Goal: Task Accomplishment & Management: Use online tool/utility

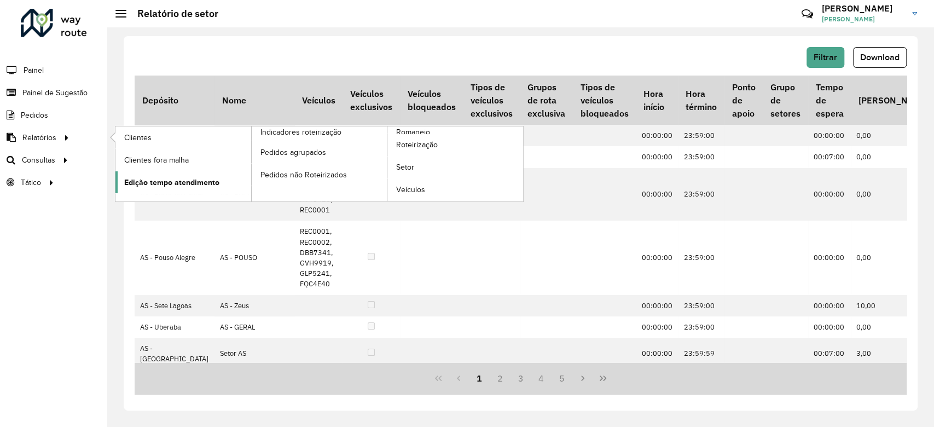
click at [229, 186] on link "Edição tempo atendimento" at bounding box center [183, 182] width 136 height 22
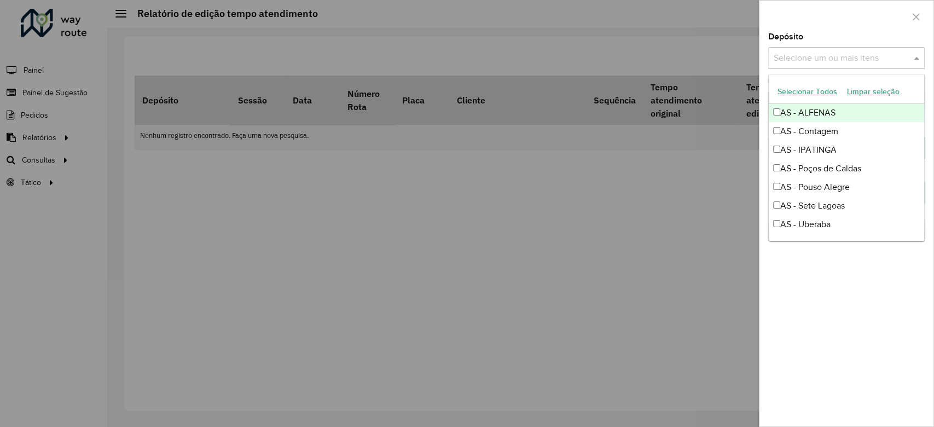
click at [826, 59] on input "text" at bounding box center [841, 58] width 140 height 13
click at [827, 90] on button "Selecionar Todos" at bounding box center [806, 91] width 69 height 17
click at [805, 114] on div "AS - ALFENAS" at bounding box center [846, 112] width 155 height 19
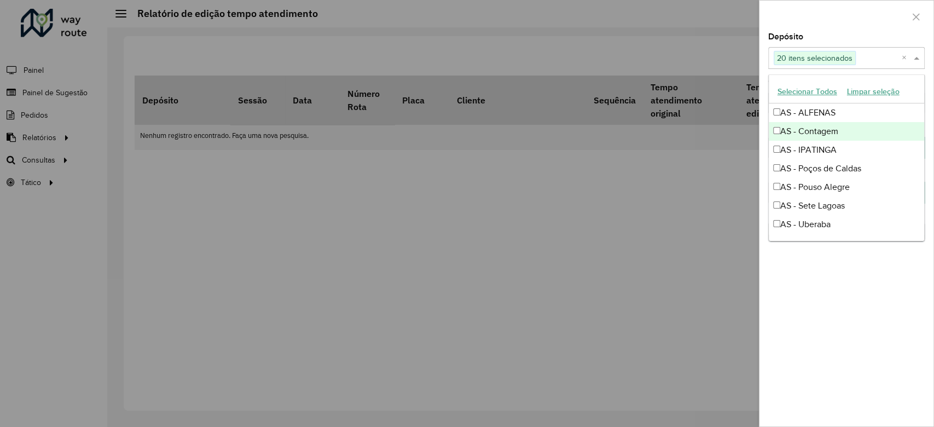
click at [806, 126] on div "AS - Contagem" at bounding box center [846, 131] width 155 height 19
click at [807, 147] on div "AS - IPATINGA" at bounding box center [846, 150] width 155 height 19
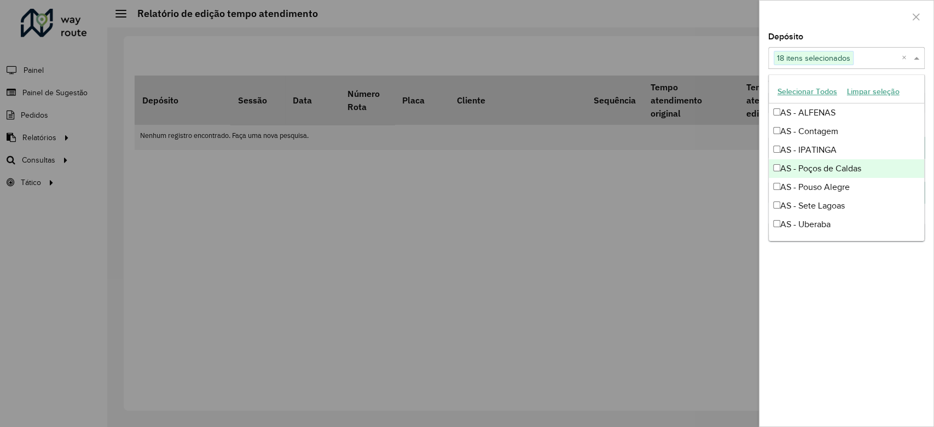
click at [808, 168] on div "AS - Poços de Caldas" at bounding box center [846, 168] width 155 height 19
click at [808, 182] on div "AS - Pouso Alegre" at bounding box center [846, 187] width 155 height 19
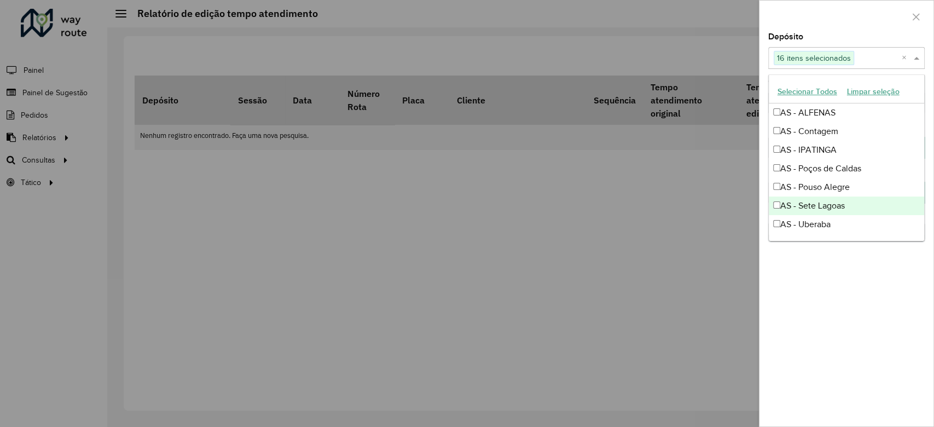
click at [810, 202] on div "AS - Sete Lagoas" at bounding box center [846, 205] width 155 height 19
click at [814, 219] on div "AS - Uberaba" at bounding box center [846, 224] width 155 height 19
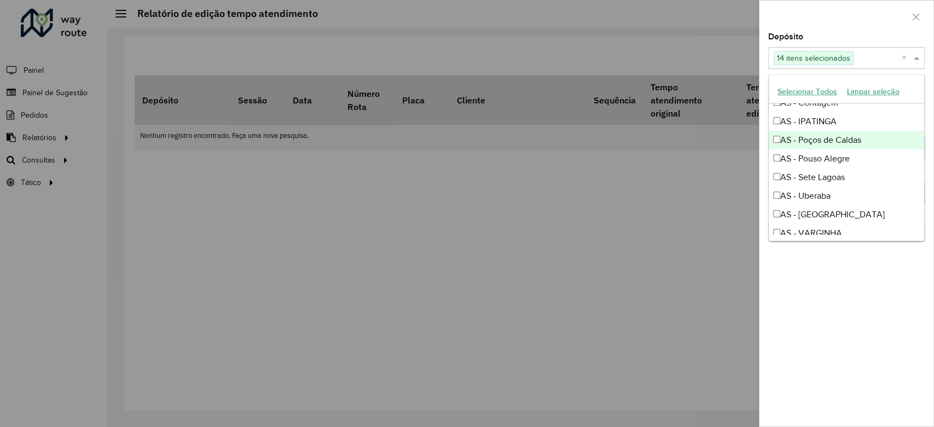
scroll to position [73, 0]
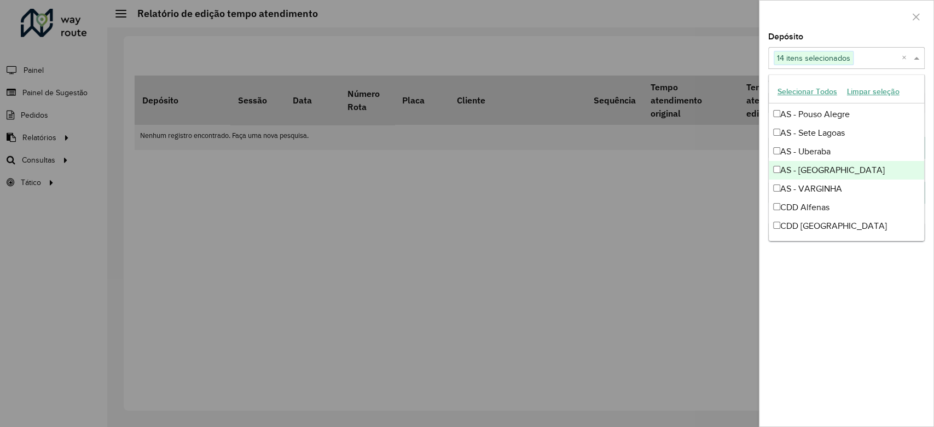
click at [827, 164] on div "AS - Uberlandia" at bounding box center [846, 170] width 155 height 19
click at [826, 186] on div "AS - VARGINHA" at bounding box center [846, 188] width 155 height 19
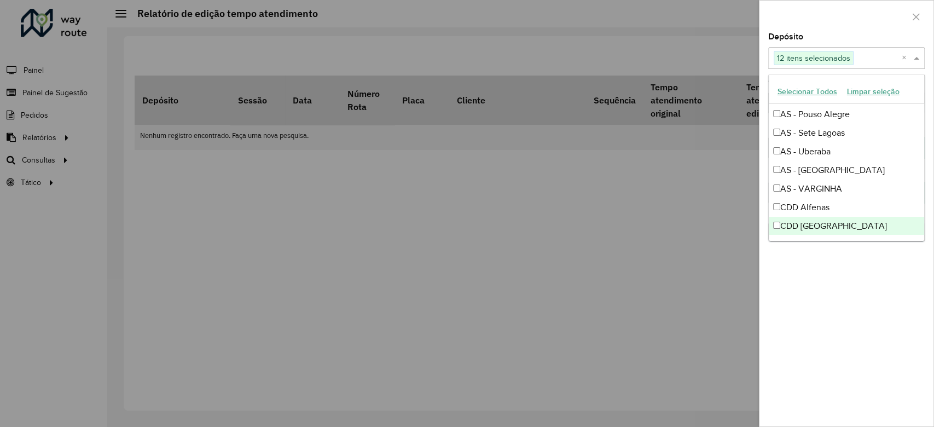
click at [845, 273] on div "**********" at bounding box center [846, 229] width 174 height 393
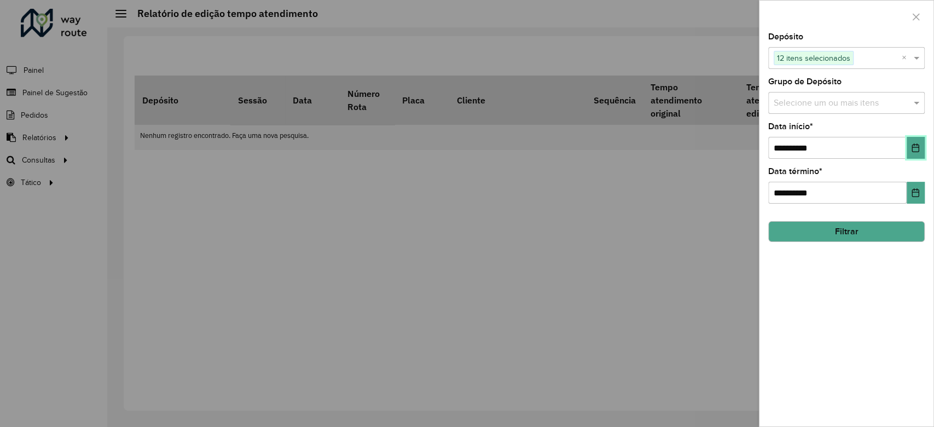
click at [914, 146] on icon "Choose Date" at bounding box center [915, 147] width 7 height 9
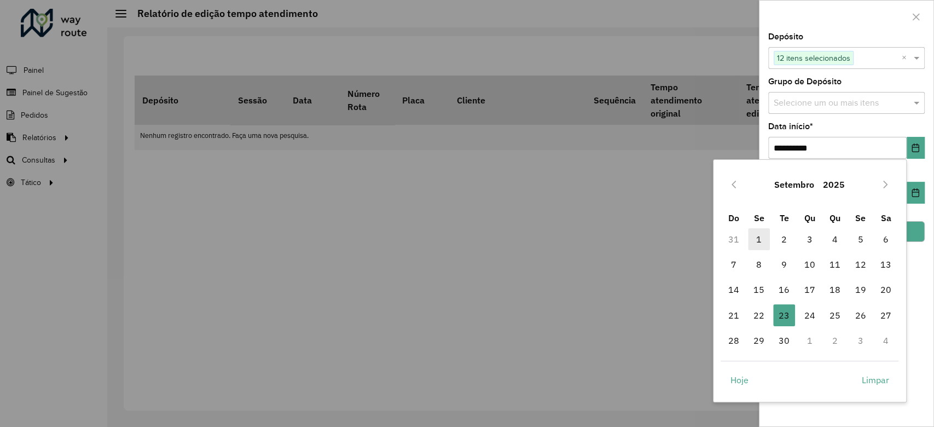
click at [762, 243] on span "1" at bounding box center [759, 239] width 22 height 22
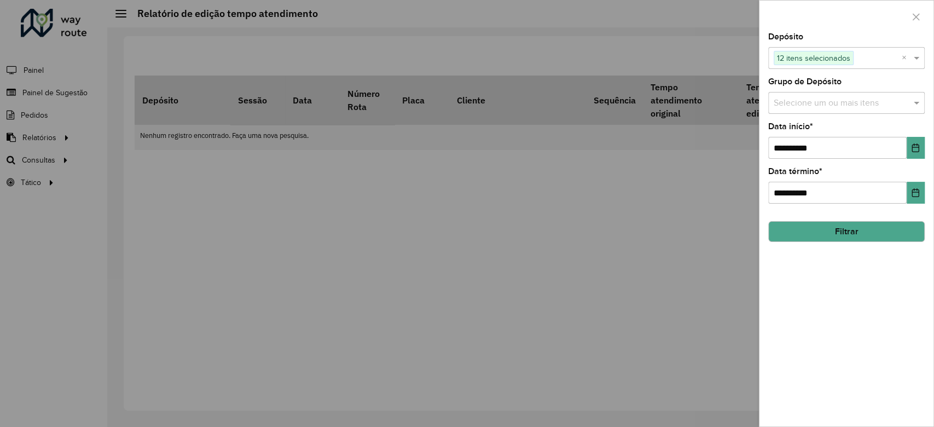
click at [849, 234] on button "Filtrar" at bounding box center [846, 231] width 156 height 21
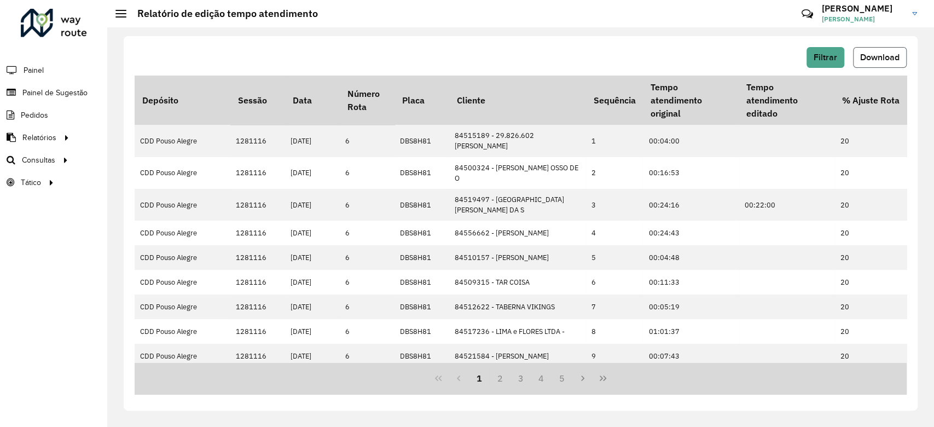
click at [893, 55] on span "Download" at bounding box center [879, 57] width 39 height 9
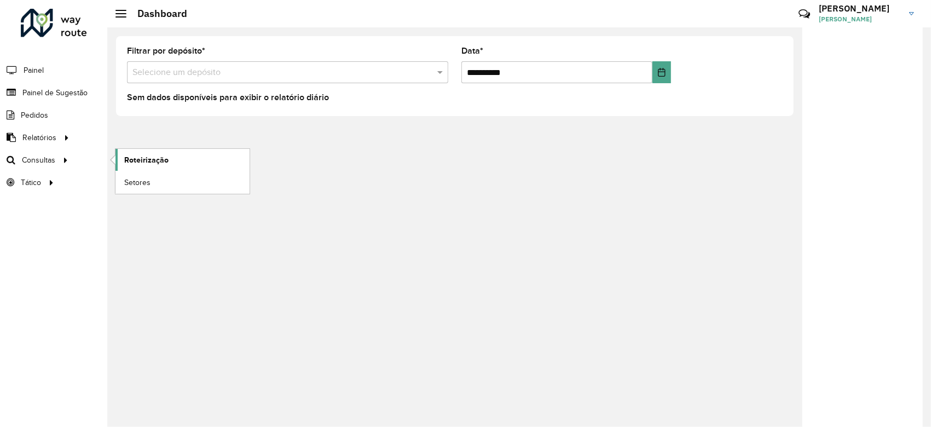
click at [138, 159] on span "Roteirização" at bounding box center [146, 159] width 44 height 11
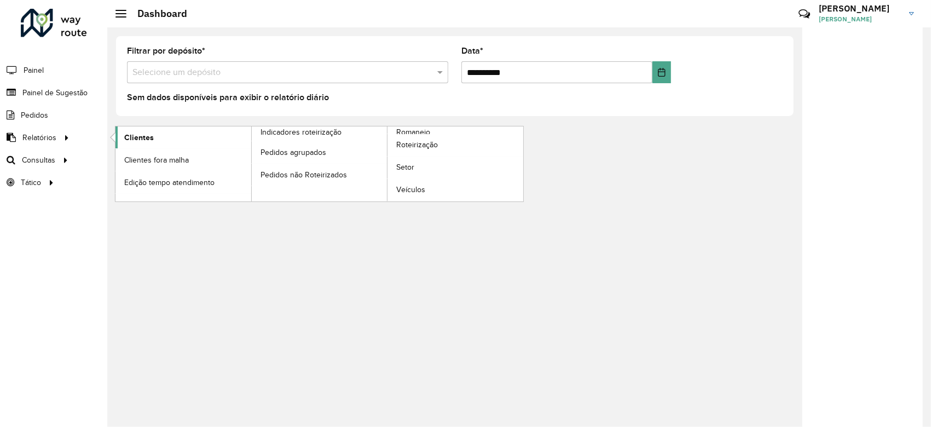
click at [170, 143] on link "Clientes" at bounding box center [183, 137] width 136 height 22
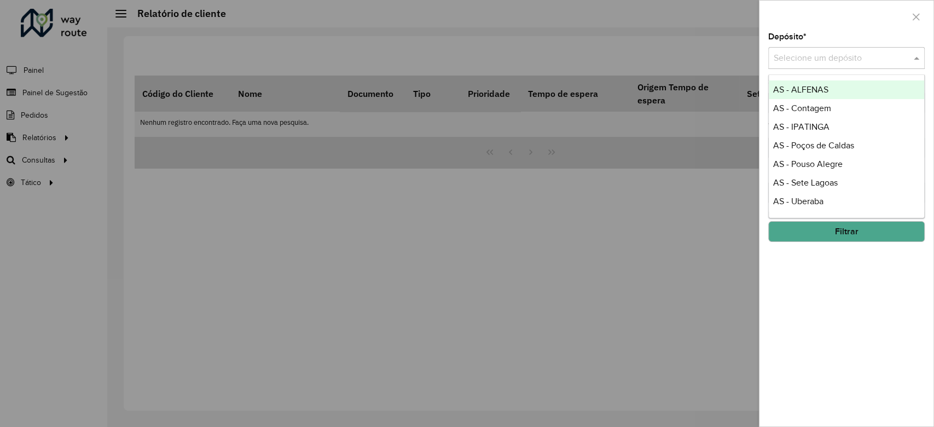
click at [820, 61] on input "text" at bounding box center [836, 58] width 124 height 13
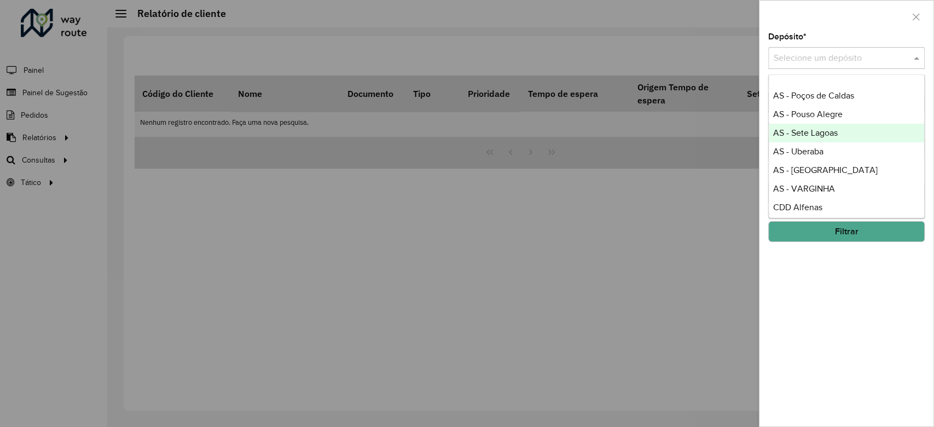
scroll to position [73, 0]
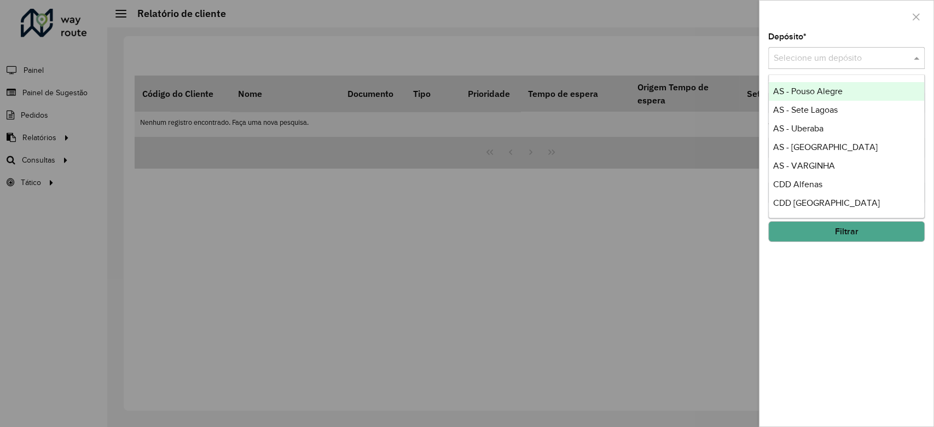
click at [862, 57] on input "text" at bounding box center [836, 58] width 124 height 13
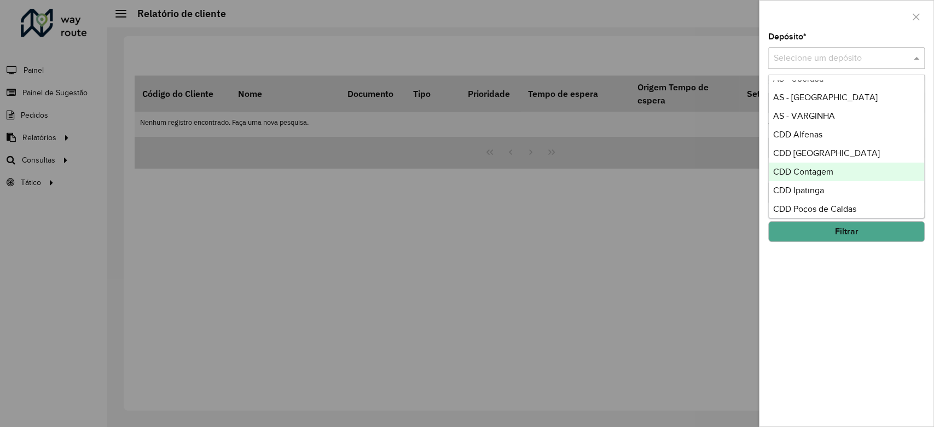
scroll to position [146, 0]
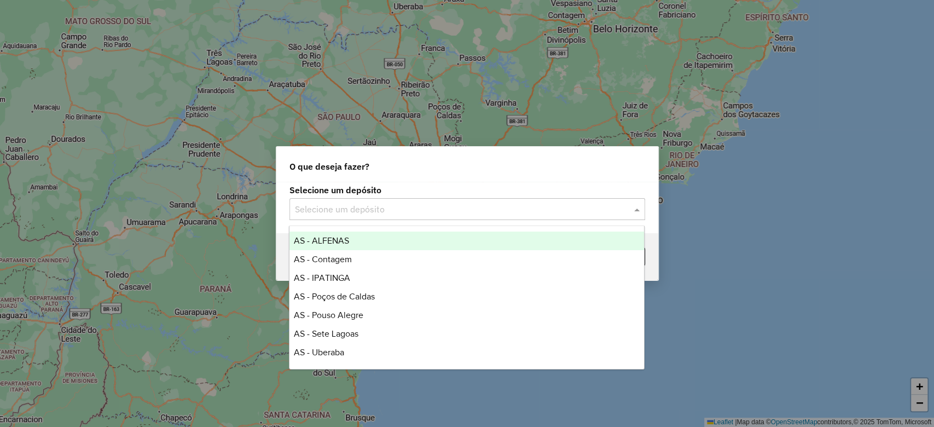
click at [438, 199] on div "Selecione um depósito" at bounding box center [467, 209] width 356 height 22
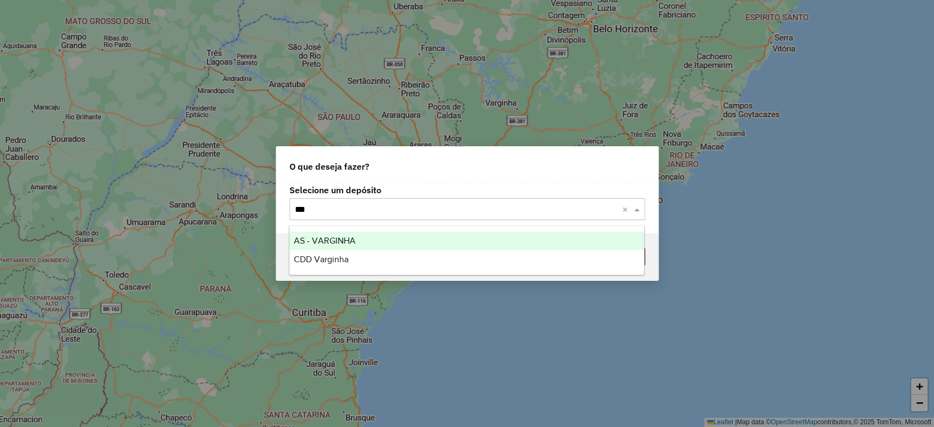
type input "****"
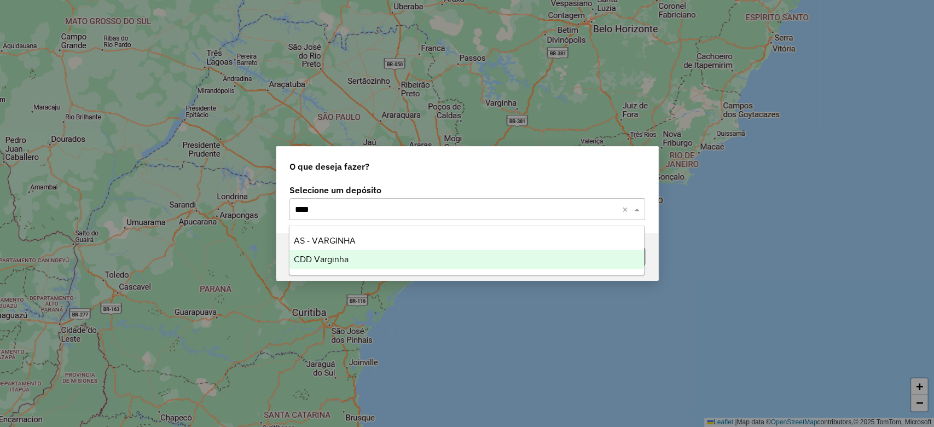
click at [363, 265] on div "CDD Varginha" at bounding box center [466, 259] width 355 height 19
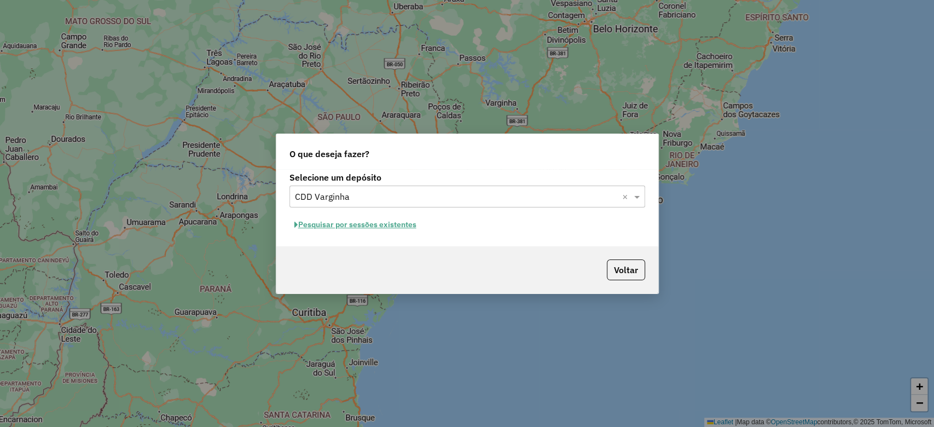
click at [406, 227] on button "Pesquisar por sessões existentes" at bounding box center [355, 224] width 132 height 17
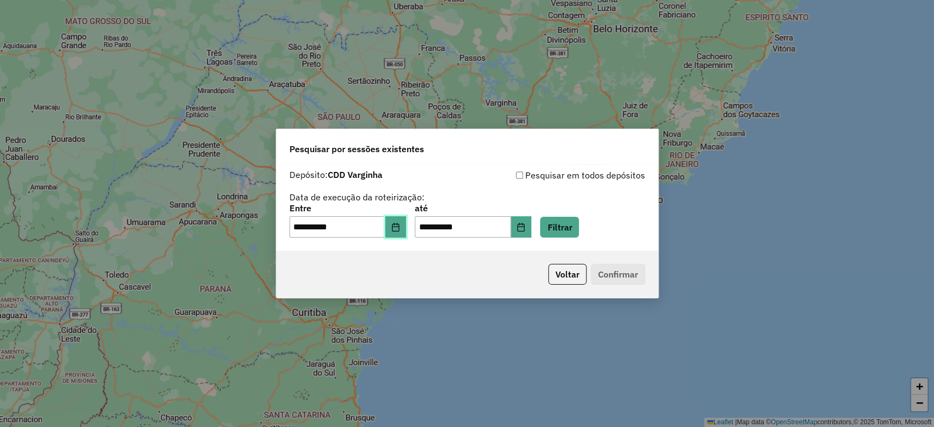
click at [397, 230] on button "Choose Date" at bounding box center [395, 227] width 21 height 22
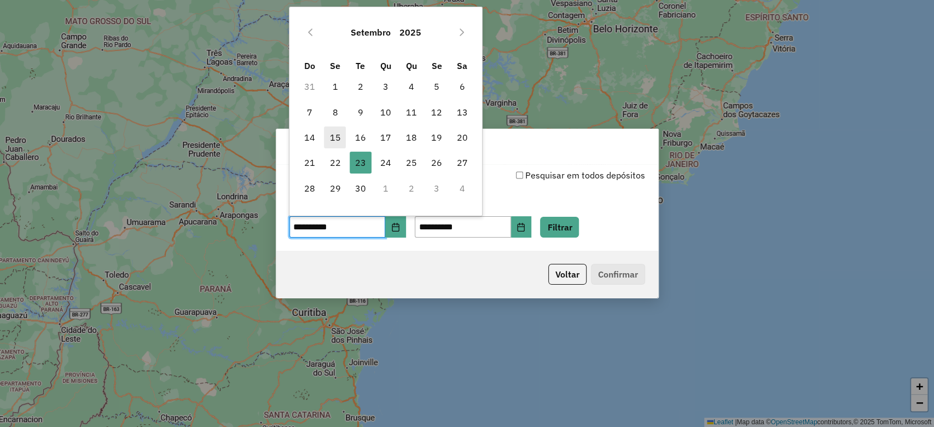
click at [336, 130] on span "15" at bounding box center [335, 137] width 22 height 22
type input "**********"
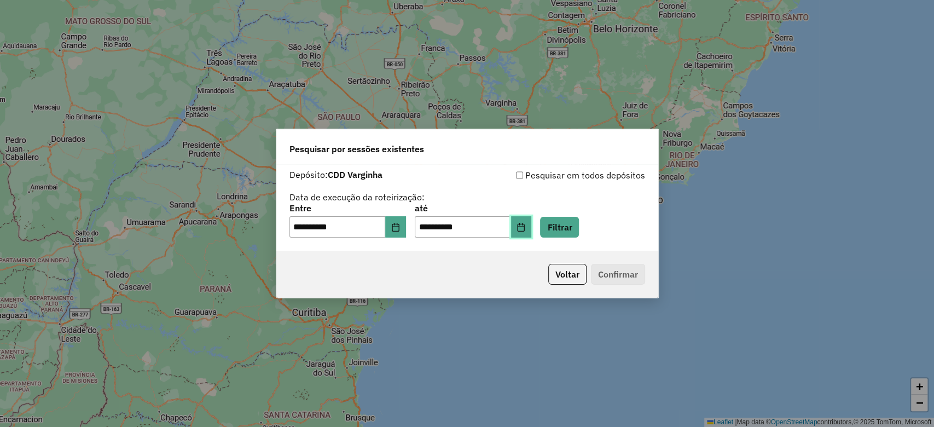
click at [525, 223] on icon "Choose Date" at bounding box center [520, 227] width 9 height 9
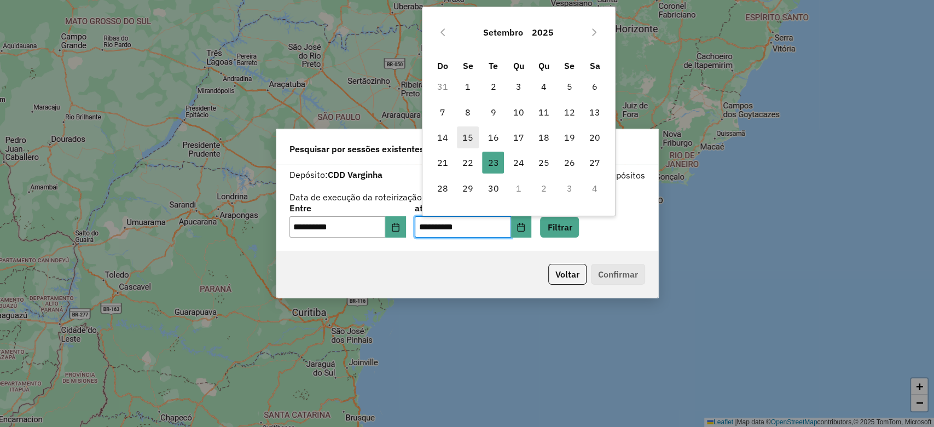
click at [464, 139] on span "15" at bounding box center [468, 137] width 22 height 22
type input "**********"
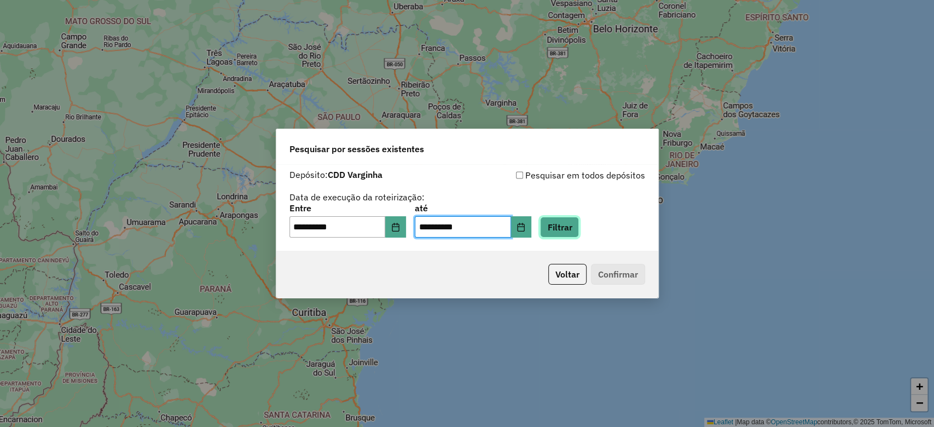
click at [579, 236] on button "Filtrar" at bounding box center [559, 227] width 39 height 21
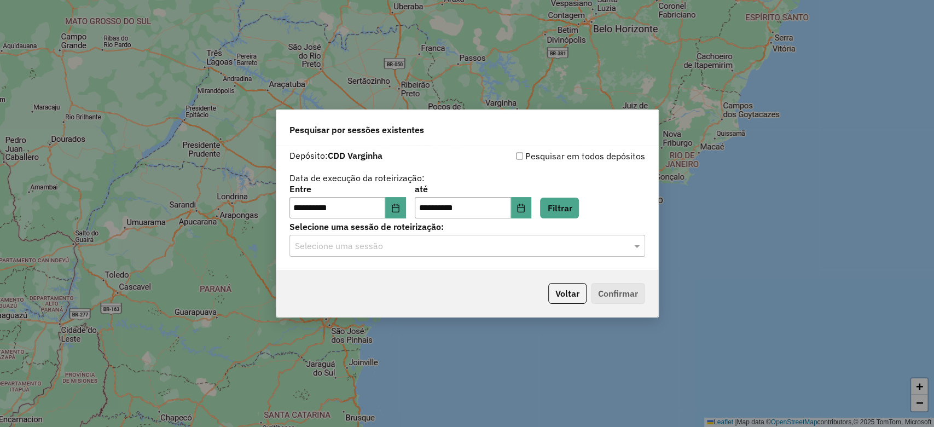
click at [426, 235] on div "Selecione uma sessão" at bounding box center [467, 246] width 356 height 22
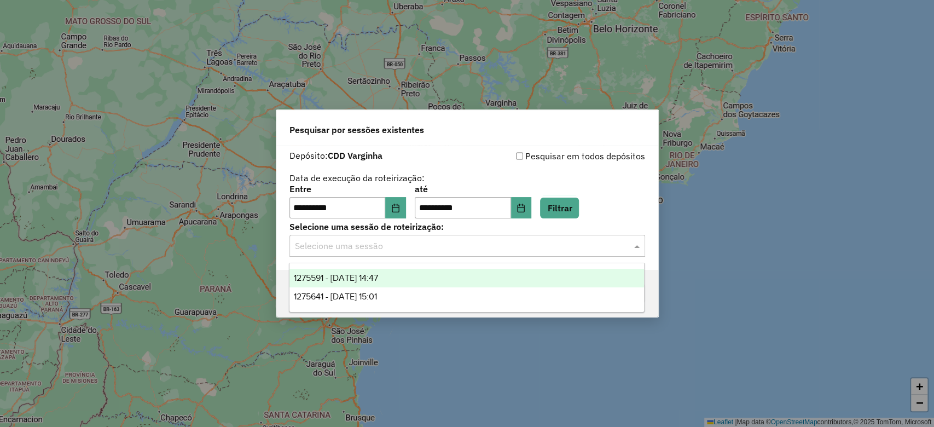
click at [412, 272] on div "1275591 - 15/09/2025 14:47" at bounding box center [466, 278] width 355 height 19
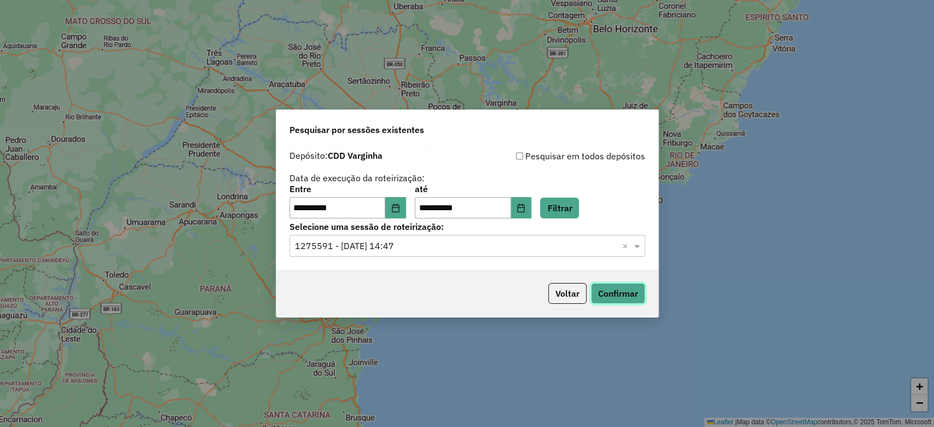
click at [632, 295] on button "Confirmar" at bounding box center [618, 293] width 54 height 21
click at [400, 257] on div "**********" at bounding box center [467, 207] width 382 height 125
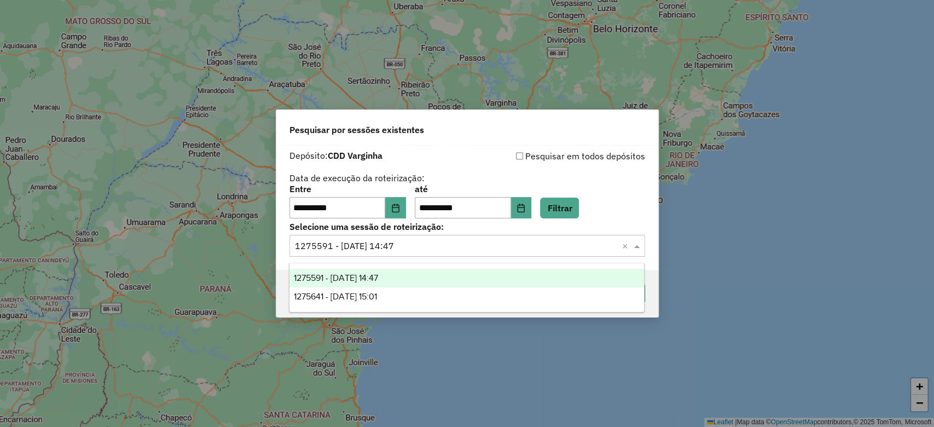
click at [406, 244] on input "text" at bounding box center [456, 246] width 323 height 13
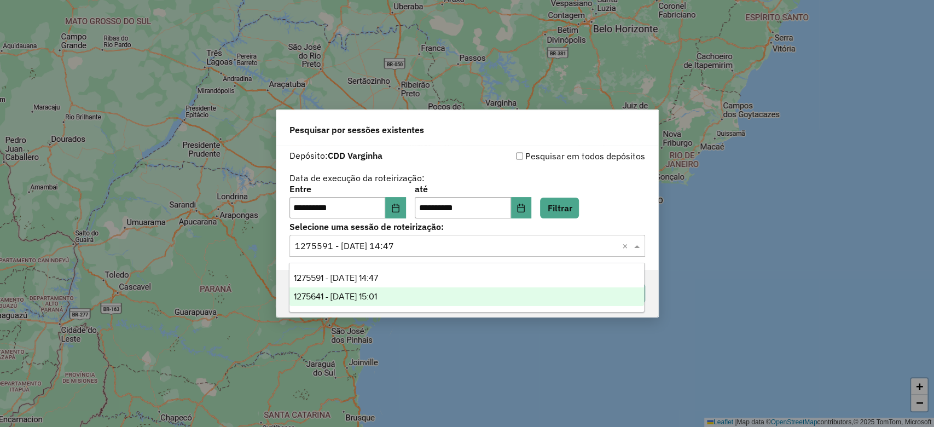
click at [406, 292] on div "1275641 - 15/09/2025 15:01" at bounding box center [466, 296] width 355 height 19
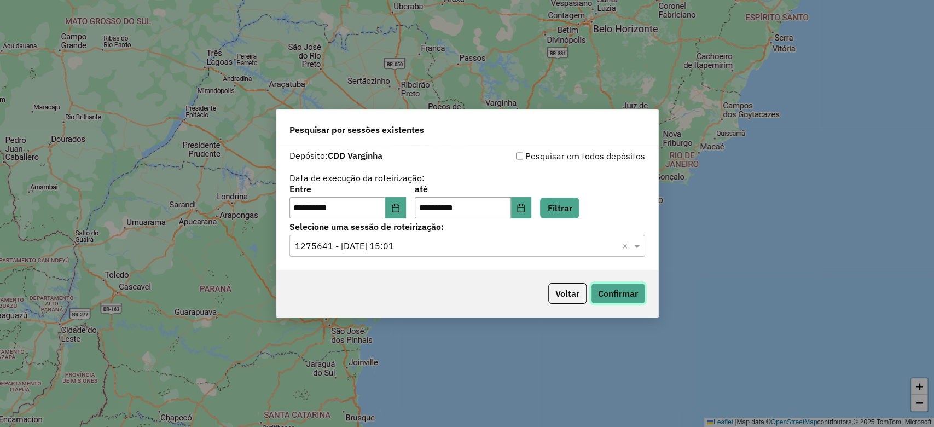
click at [625, 292] on button "Confirmar" at bounding box center [618, 293] width 54 height 21
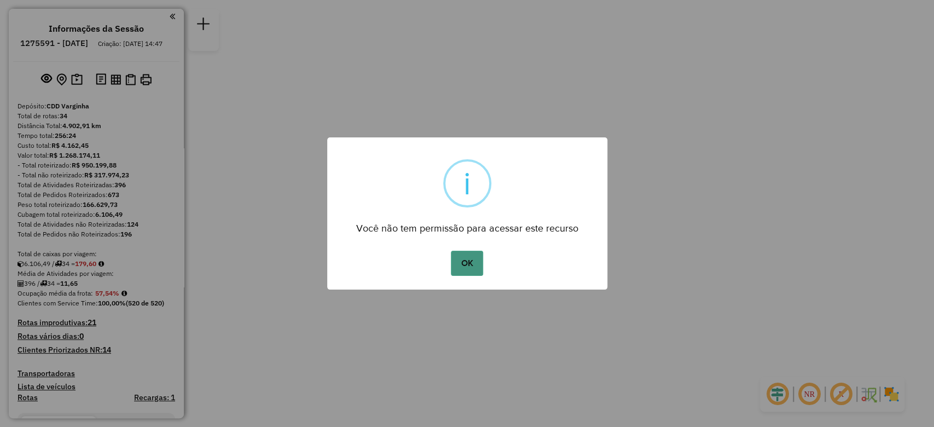
click at [471, 255] on button "OK" at bounding box center [467, 263] width 32 height 25
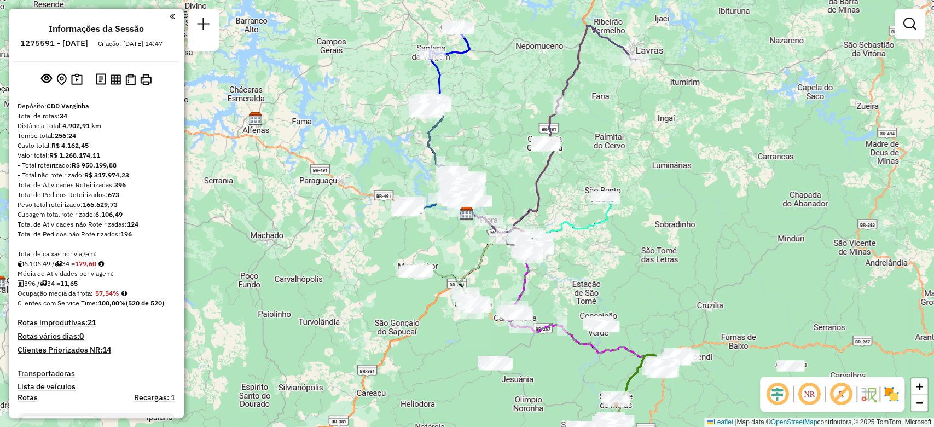
scroll to position [1405, 0]
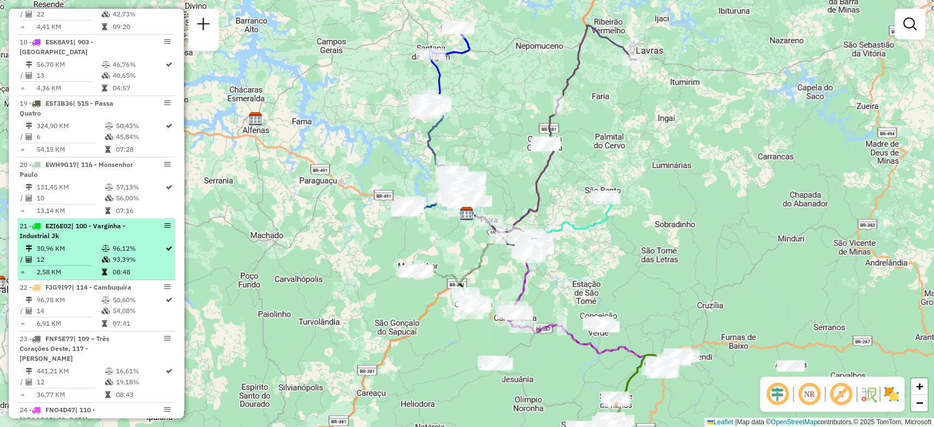
click at [160, 222] on div at bounding box center [154, 225] width 33 height 7
select select "**********"
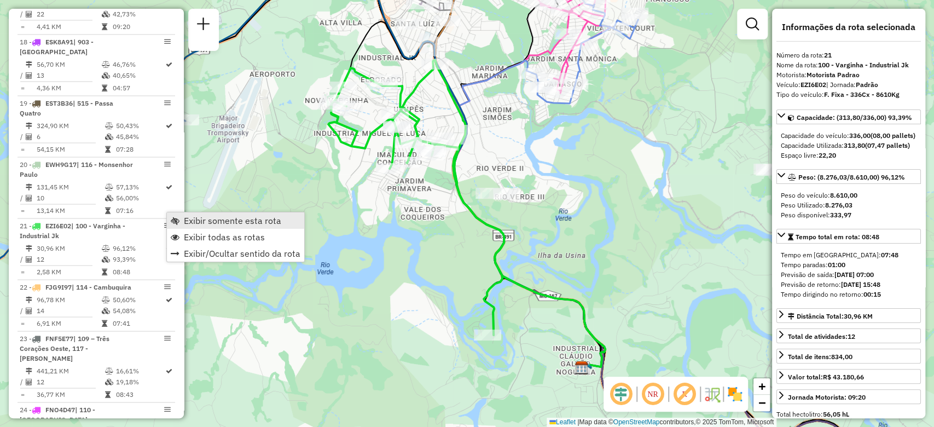
click at [184, 222] on span "Exibir somente esta rota" at bounding box center [232, 220] width 97 height 9
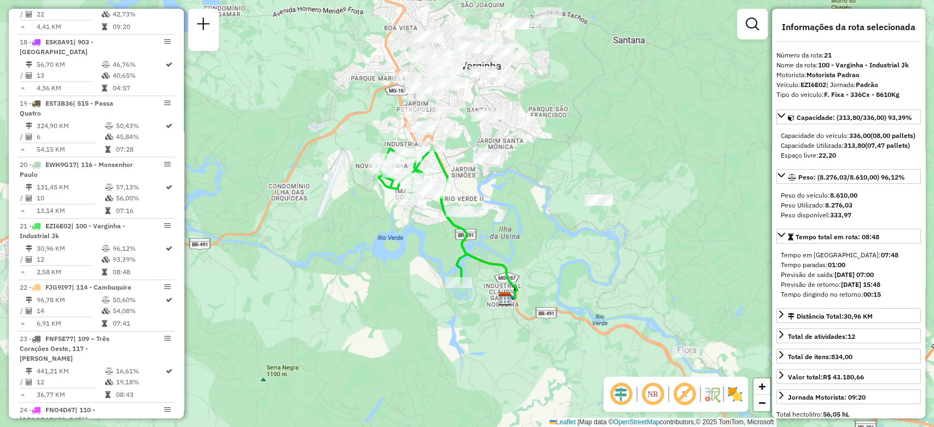
drag, startPoint x: 535, startPoint y: 210, endPoint x: 522, endPoint y: 230, distance: 24.1
click at [522, 230] on div "Janela de atendimento Grade de atendimento Capacidade Transportadoras Veículos …" at bounding box center [467, 213] width 934 height 427
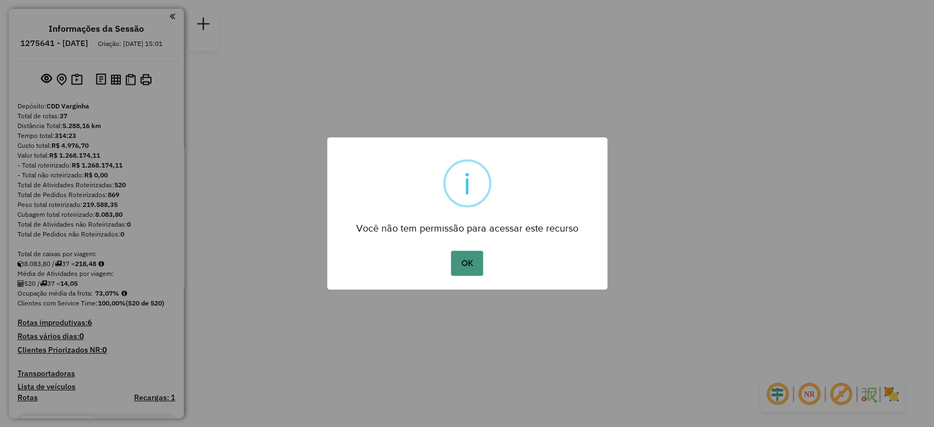
click at [471, 253] on button "OK" at bounding box center [467, 263] width 32 height 25
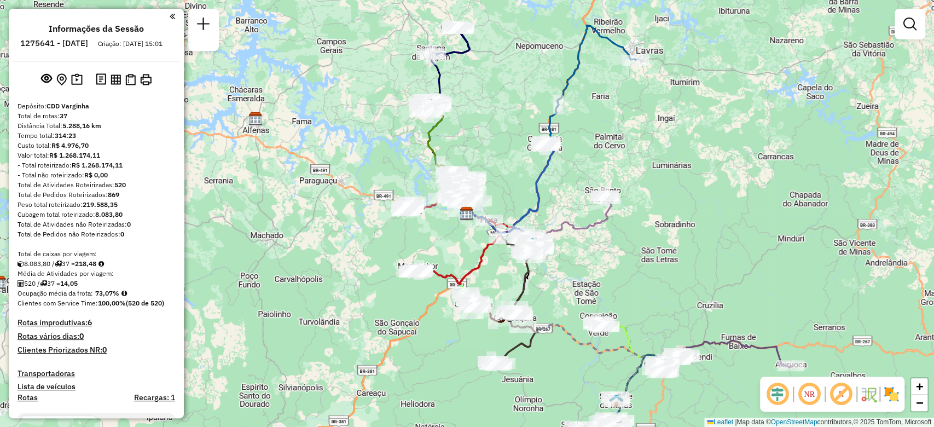
scroll to position [363, 0]
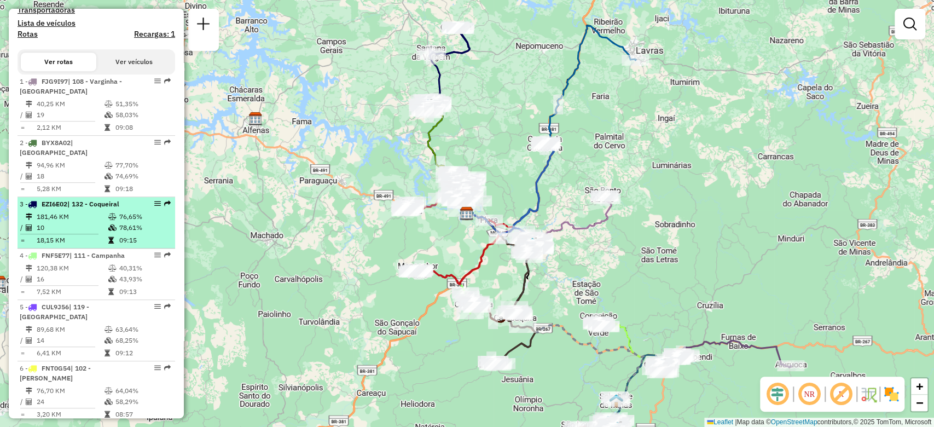
click at [154, 209] on div "3 - EZI6E02 | 132 - Coqueiral" at bounding box center [96, 204] width 153 height 10
select select "**********"
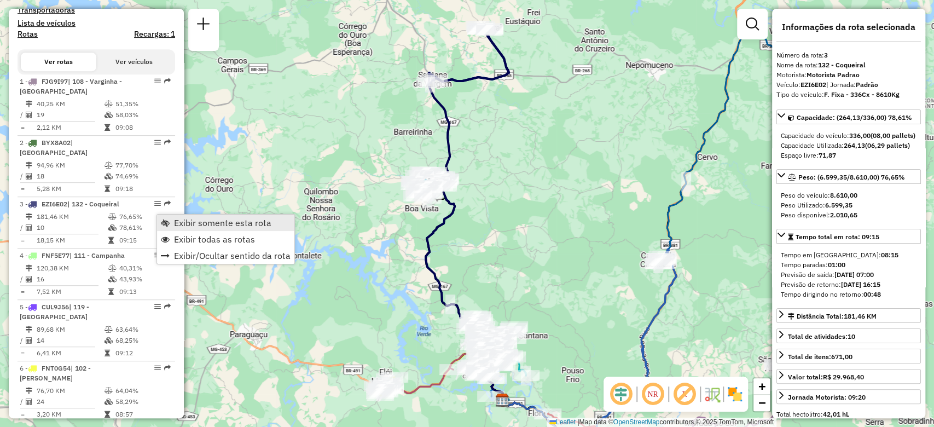
click at [185, 220] on span "Exibir somente esta rota" at bounding box center [222, 222] width 97 height 9
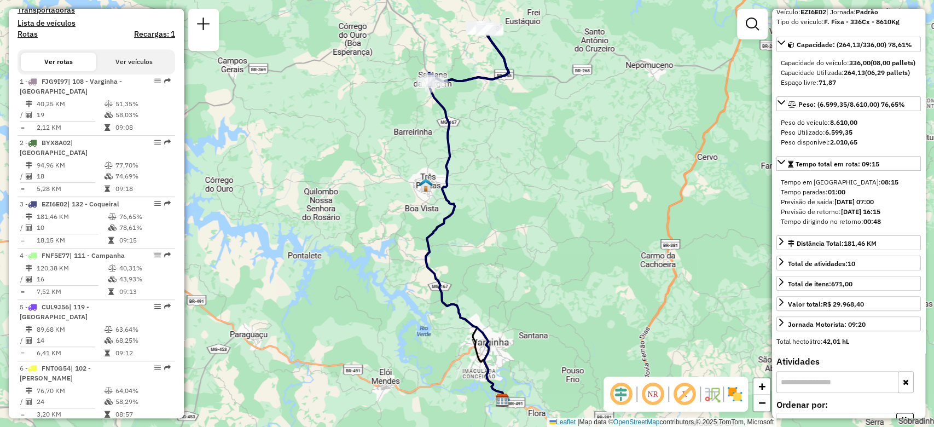
scroll to position [0, 0]
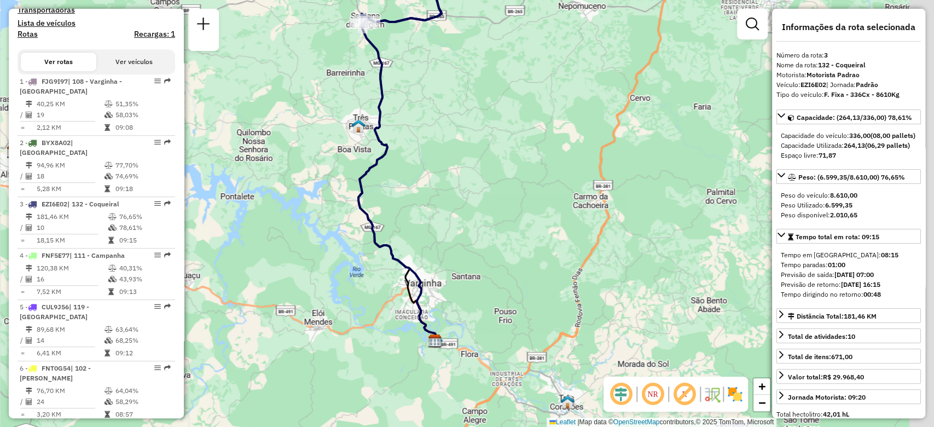
drag, startPoint x: 506, startPoint y: 255, endPoint x: 438, endPoint y: 196, distance: 89.6
click at [438, 196] on div "Janela de atendimento Grade de atendimento Capacidade Transportadoras Veículos …" at bounding box center [467, 213] width 934 height 427
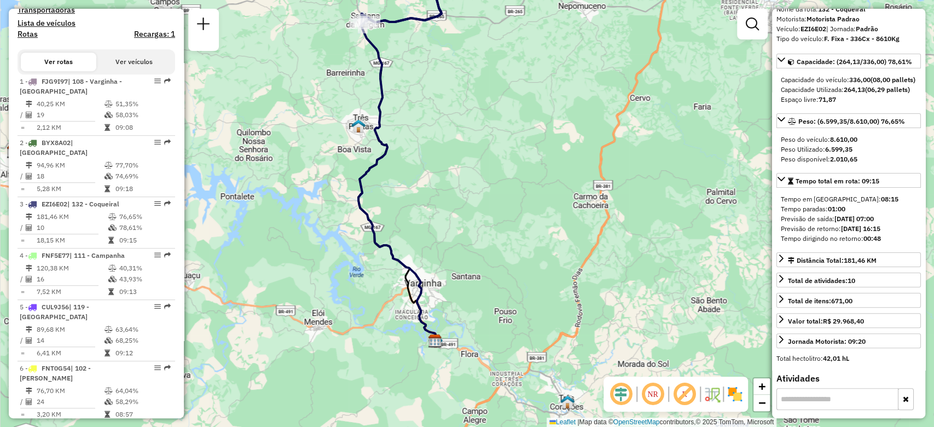
scroll to position [73, 0]
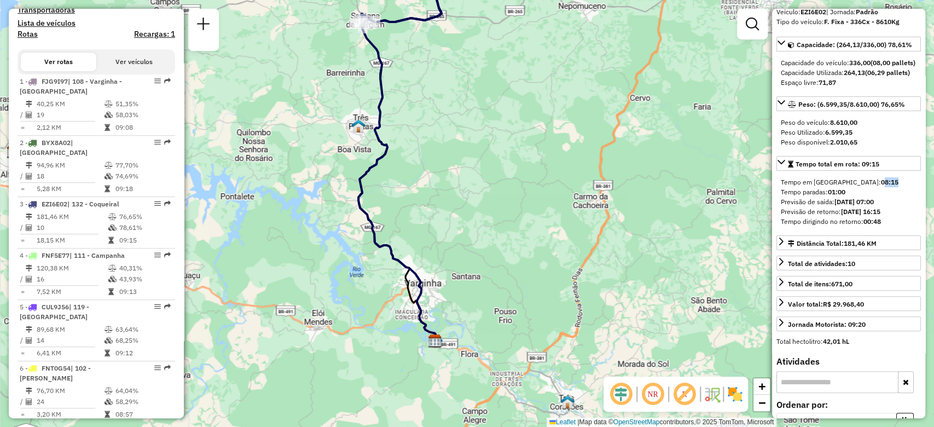
drag, startPoint x: 856, startPoint y: 200, endPoint x: 833, endPoint y: 200, distance: 23.5
click at [833, 187] on div "Tempo em rota: 08:15" at bounding box center [849, 182] width 136 height 10
drag, startPoint x: 850, startPoint y: 206, endPoint x: 836, endPoint y: 201, distance: 14.5
click at [836, 201] on div "Tempo em rota: 08:15 Tempo paradas: 01:00 Previsão de saída: 15/09/2025 07:00 P…" at bounding box center [848, 202] width 144 height 58
click at [854, 206] on strong "15/09/2025 07:00" at bounding box center [853, 202] width 39 height 8
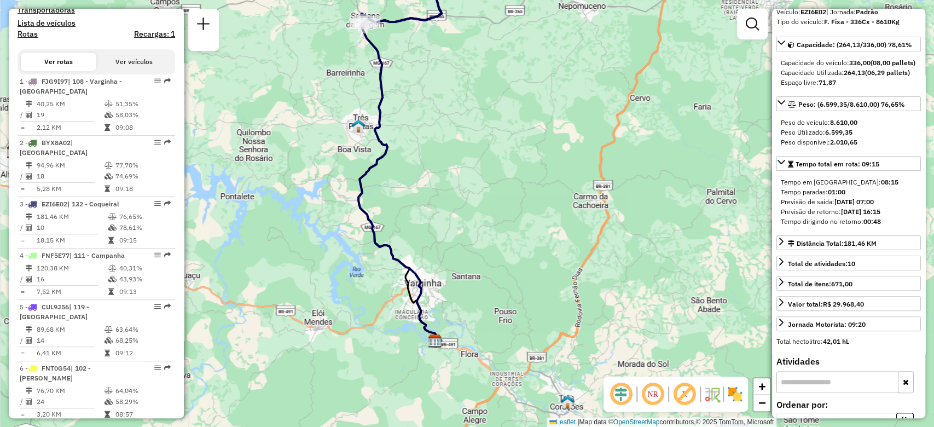
drag, startPoint x: 901, startPoint y: 232, endPoint x: 886, endPoint y: 230, distance: 14.9
click at [886, 217] on div "Previsão de retorno: 15/09/2025 16:15" at bounding box center [849, 212] width 136 height 10
drag, startPoint x: 887, startPoint y: 239, endPoint x: 881, endPoint y: 239, distance: 6.0
click at [881, 226] on div "Tempo dirigindo no retorno: 00:48" at bounding box center [849, 222] width 136 height 10
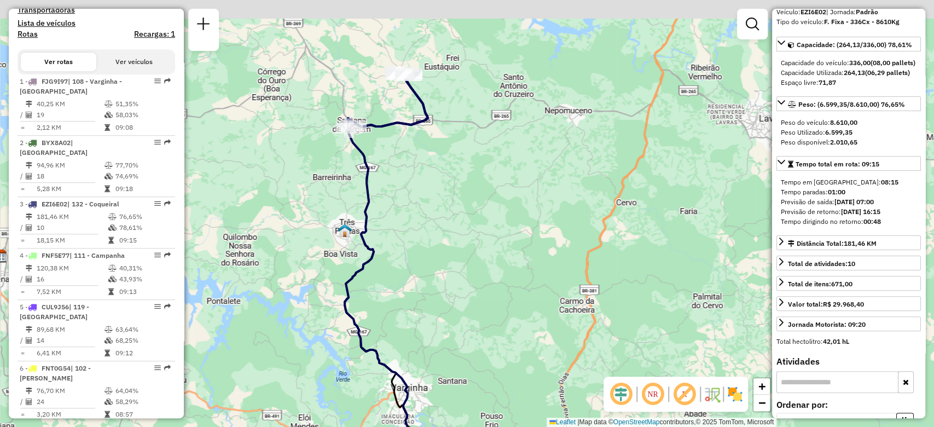
drag, startPoint x: 537, startPoint y: 169, endPoint x: 528, endPoint y: 289, distance: 120.7
click at [528, 289] on div "Janela de atendimento Grade de atendimento Capacidade Transportadoras Veículos …" at bounding box center [467, 213] width 934 height 427
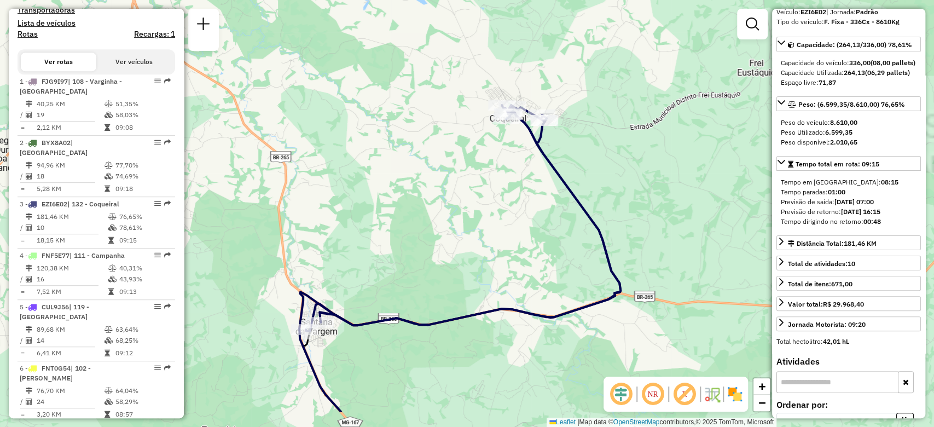
drag, startPoint x: 437, startPoint y: 252, endPoint x: 515, endPoint y: 199, distance: 94.7
click at [537, 188] on div "Janela de atendimento Grade de atendimento Capacidade Transportadoras Veículos …" at bounding box center [467, 213] width 934 height 427
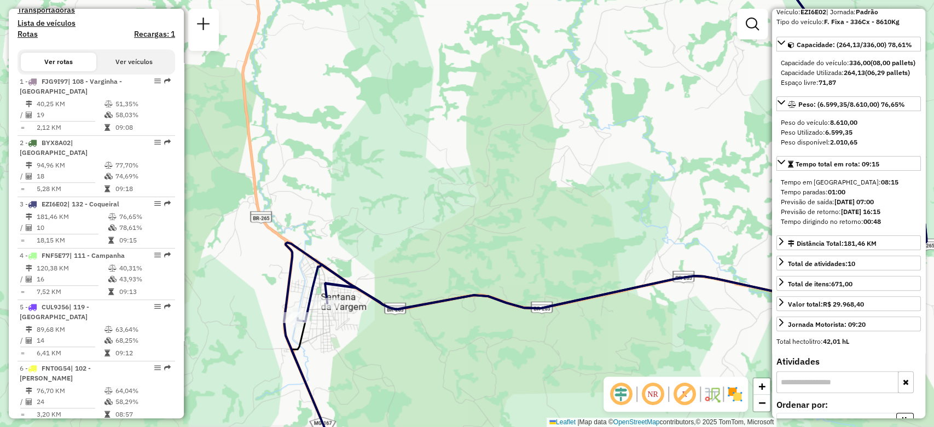
drag, startPoint x: 346, startPoint y: 338, endPoint x: 362, endPoint y: 321, distance: 23.6
click at [362, 321] on div "Janela de atendimento Grade de atendimento Capacidade Transportadoras Veículos …" at bounding box center [467, 213] width 934 height 427
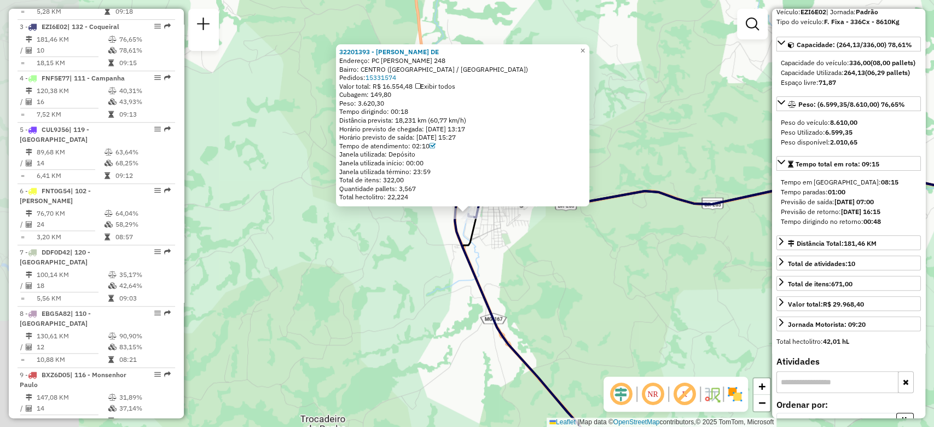
scroll to position [560, 0]
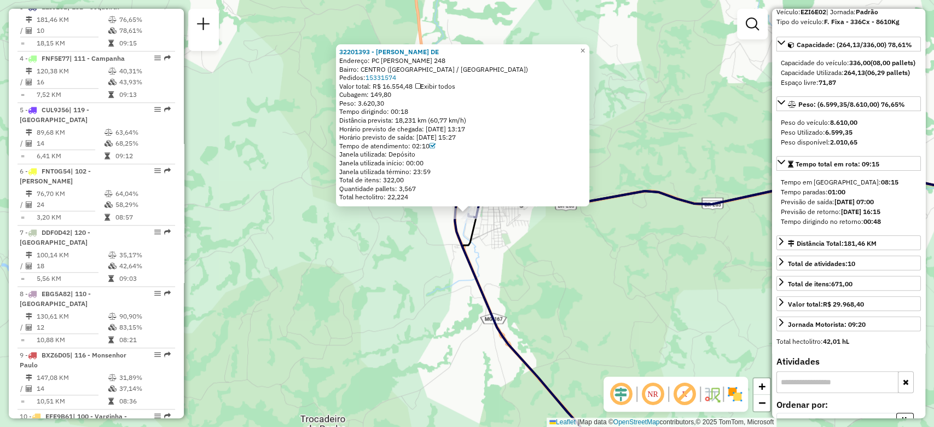
click at [537, 258] on div "32201393 - REGINALDO AFONSO DE Endereço: PC TEOMARA MAISE CORREA 248 Bairro: CE…" at bounding box center [467, 213] width 934 height 427
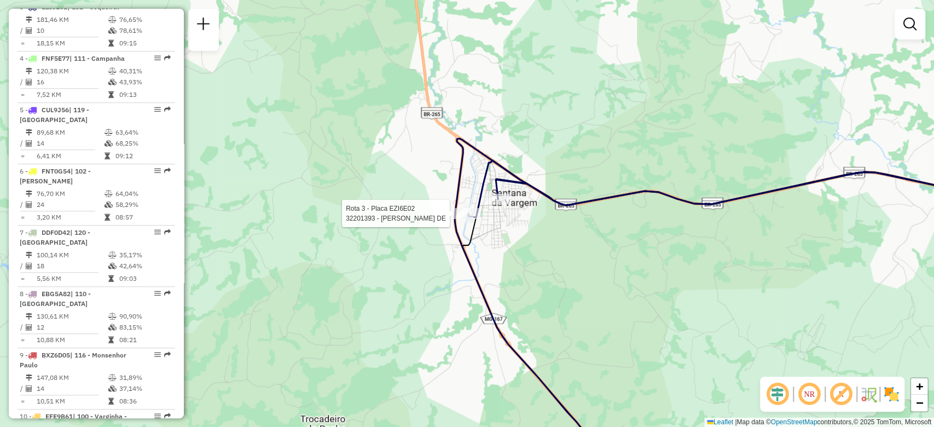
select select "**********"
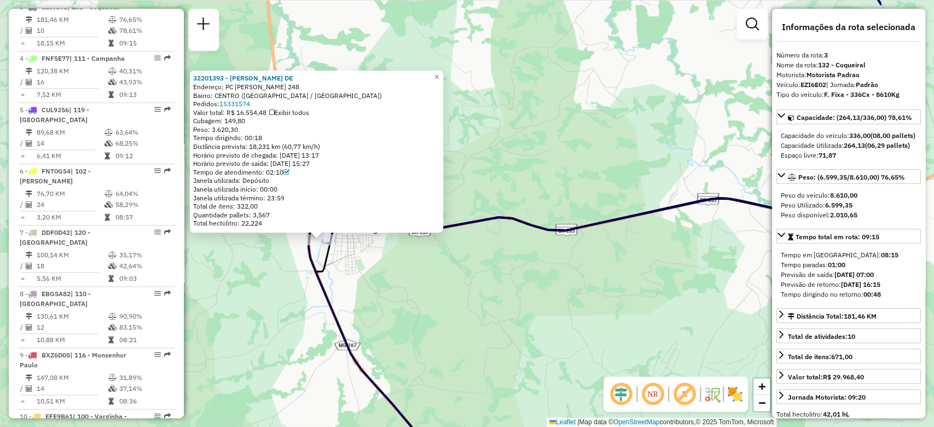
drag, startPoint x: 608, startPoint y: 246, endPoint x: 462, endPoint y: 272, distance: 148.4
click at [462, 272] on div "32201393 - REGINALDO AFONSO DE Endereço: PC TEOMARA MAISE CORREA 248 Bairro: CE…" at bounding box center [467, 213] width 934 height 427
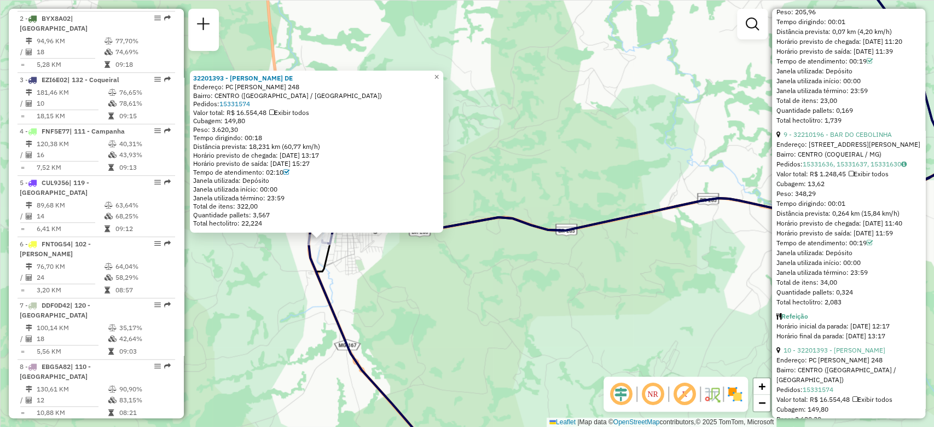
scroll to position [2042, 0]
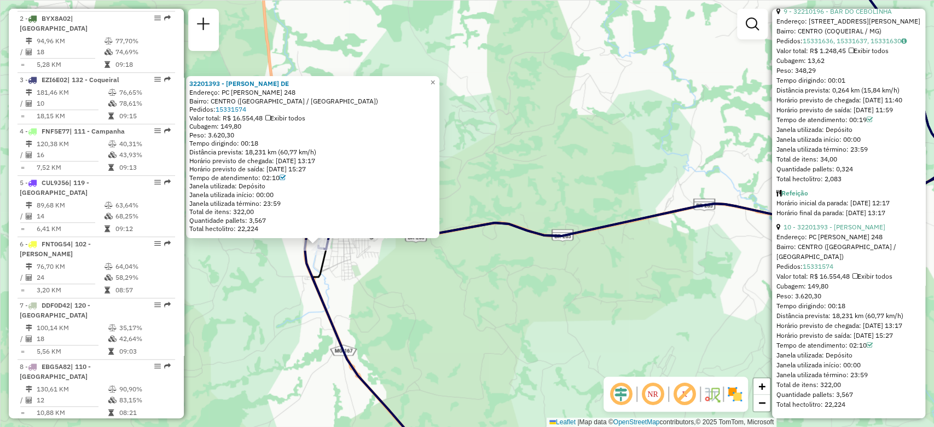
drag, startPoint x: 388, startPoint y: 288, endPoint x: 372, endPoint y: 295, distance: 18.1
click at [372, 295] on div "32201393 - REGINALDO AFONSO DE Endereço: PC TEOMARA MAISE CORREA 248 Bairro: CE…" at bounding box center [467, 213] width 934 height 427
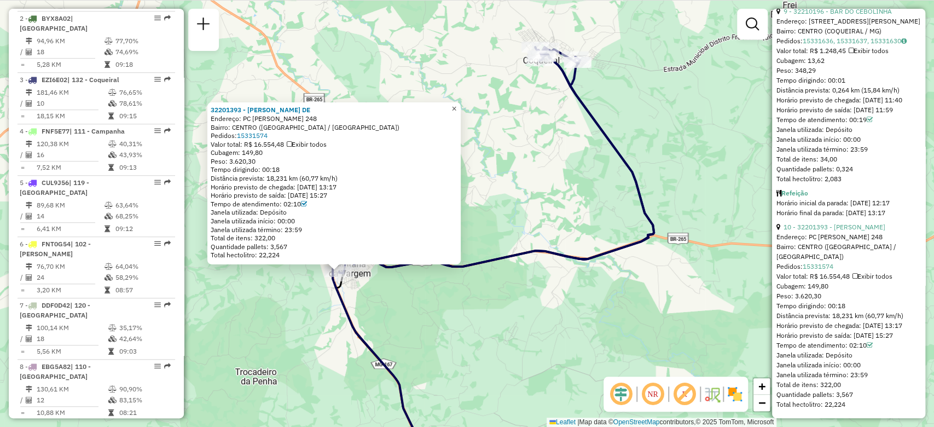
click at [456, 104] on span "×" at bounding box center [453, 108] width 5 height 9
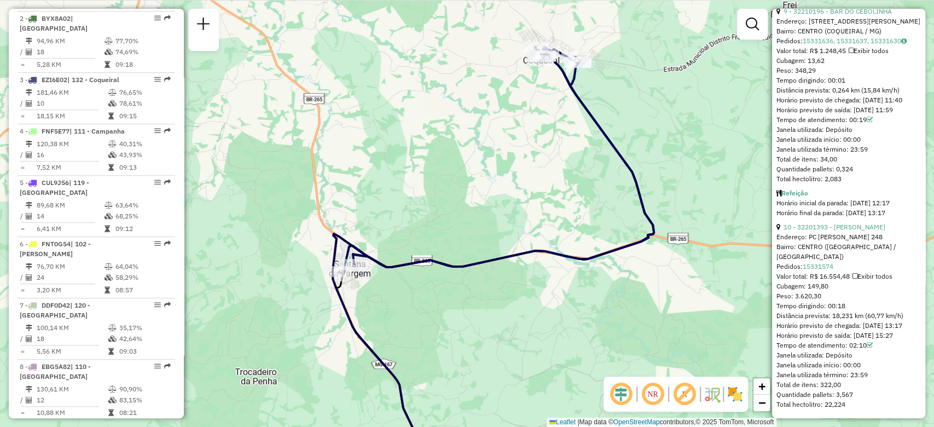
drag, startPoint x: 451, startPoint y: 191, endPoint x: 399, endPoint y: 243, distance: 74.3
click at [400, 240] on div "Janela de atendimento Grade de atendimento Capacidade Transportadoras Veículos …" at bounding box center [467, 213] width 934 height 427
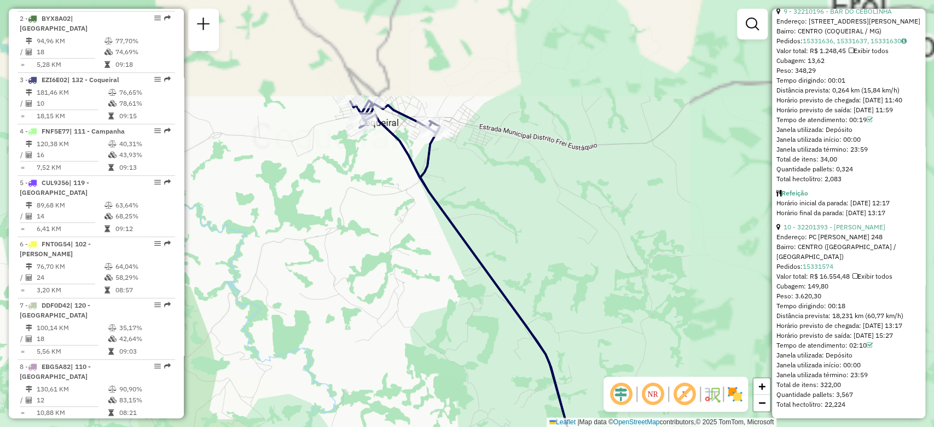
drag, startPoint x: 341, startPoint y: 173, endPoint x: 382, endPoint y: 222, distance: 63.7
click at [381, 222] on div "Janela de atendimento Grade de atendimento Capacidade Transportadoras Veículos …" at bounding box center [467, 213] width 934 height 427
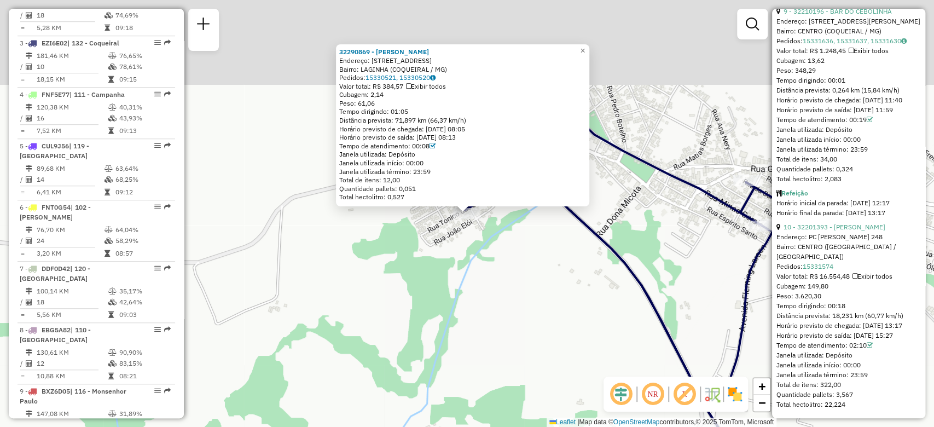
scroll to position [560, 0]
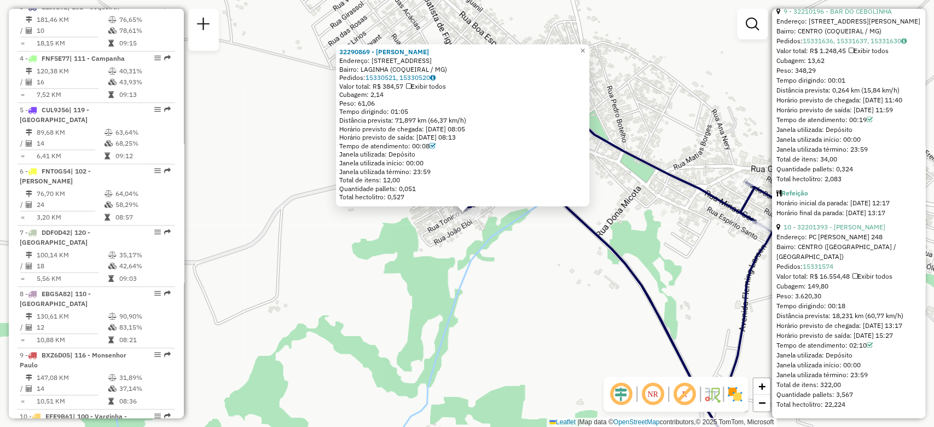
click at [420, 335] on div "32290869 - MAIRA BEATRIZ MENDON Endereço: R TONICO DA GRAMA 104 Bairro: LAGINHA…" at bounding box center [467, 213] width 934 height 427
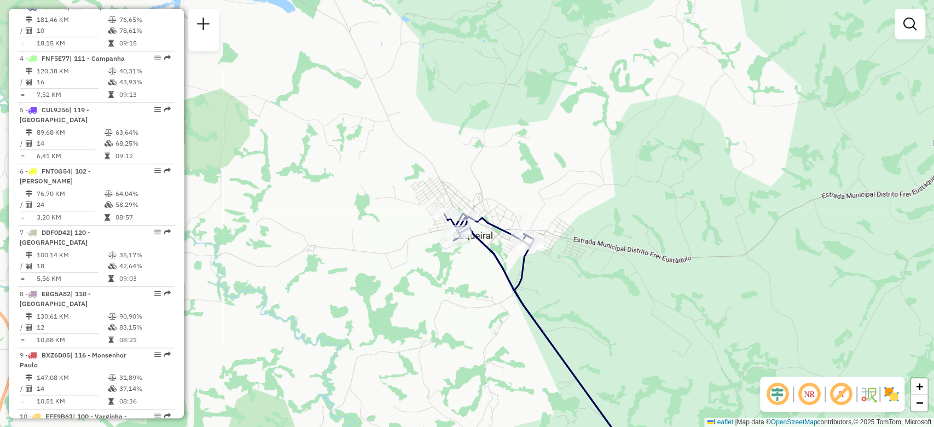
drag, startPoint x: 442, startPoint y: 307, endPoint x: 438, endPoint y: 274, distance: 33.5
click at [438, 274] on div "Janela de atendimento Grade de atendimento Capacidade Transportadoras Veículos …" at bounding box center [467, 213] width 934 height 427
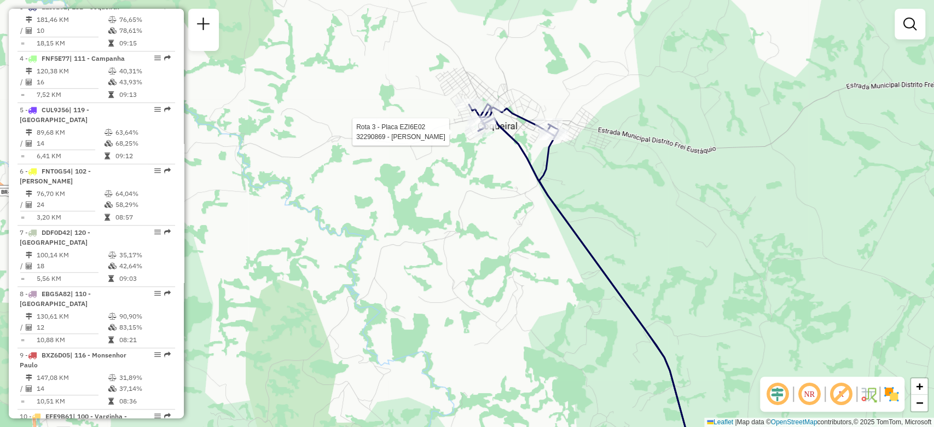
select select "**********"
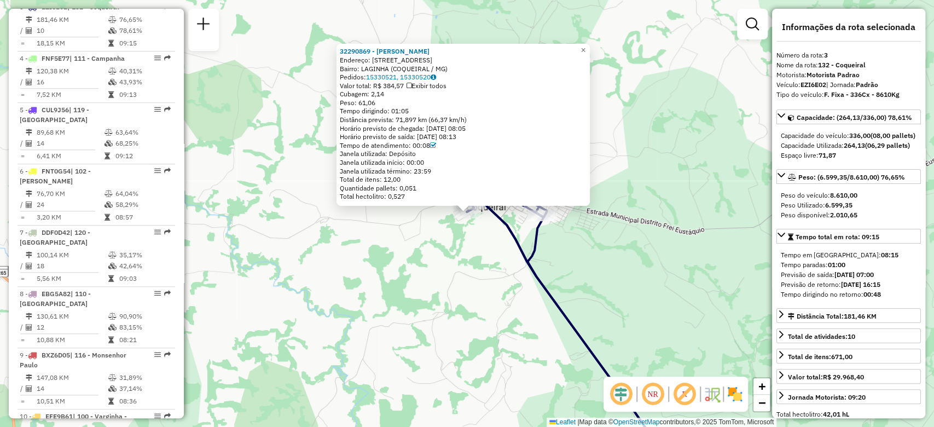
click at [475, 256] on div "32290869 - MAIRA BEATRIZ MENDON Endereço: R TONICO DA GRAMA 104 Bairro: LAGINHA…" at bounding box center [467, 213] width 934 height 427
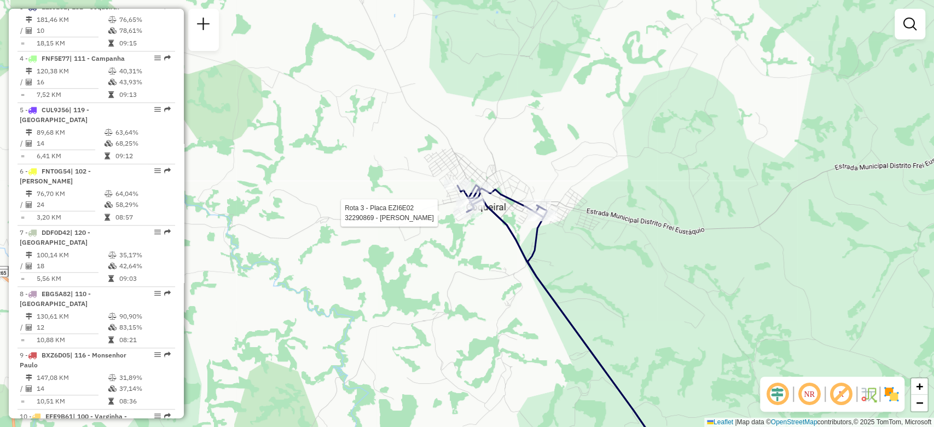
select select "**********"
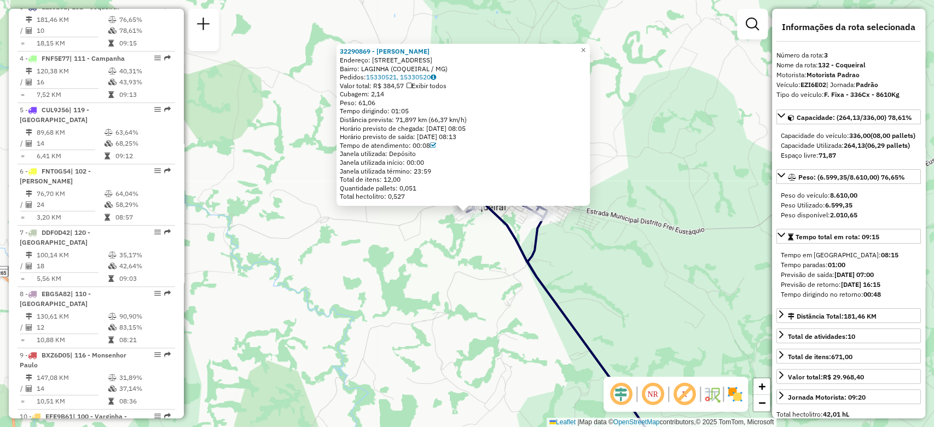
click at [466, 243] on div "32290869 - MAIRA BEATRIZ MENDON Endereço: R TONICO DA GRAMA 104 Bairro: LAGINHA…" at bounding box center [467, 213] width 934 height 427
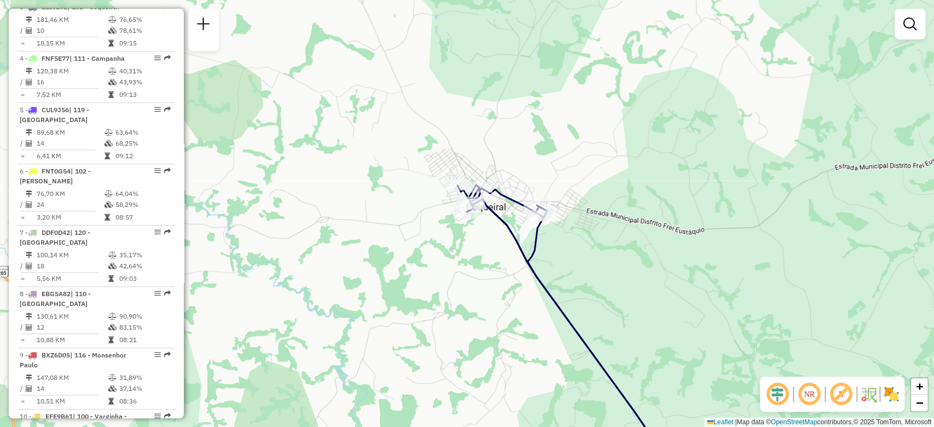
click at [469, 218] on div at bounding box center [467, 212] width 27 height 11
select select "**********"
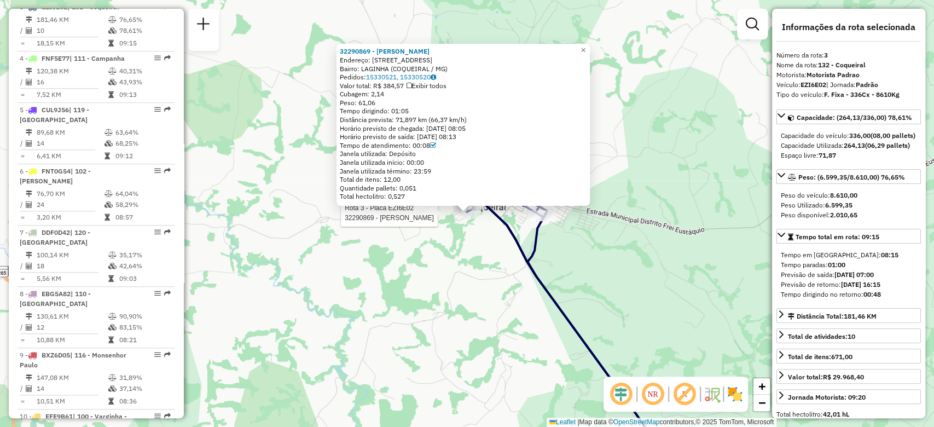
click at [487, 260] on div "Rota 3 - Placa EZI6E02 32290869 - MAIRA BEATRIZ MENDON 32290869 - MAIRA BEATRIZ…" at bounding box center [467, 213] width 934 height 427
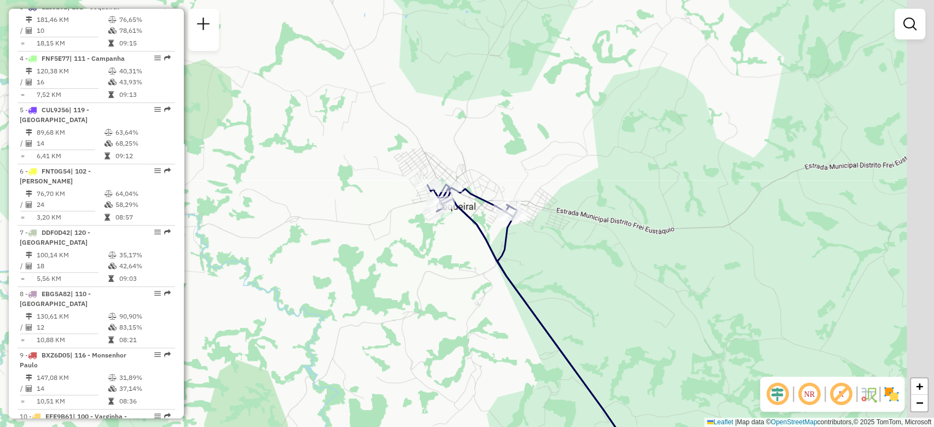
drag, startPoint x: 499, startPoint y: 250, endPoint x: 468, endPoint y: 249, distance: 30.7
click at [468, 249] on div "Janela de atendimento Grade de atendimento Capacidade Transportadoras Veículos …" at bounding box center [467, 213] width 934 height 427
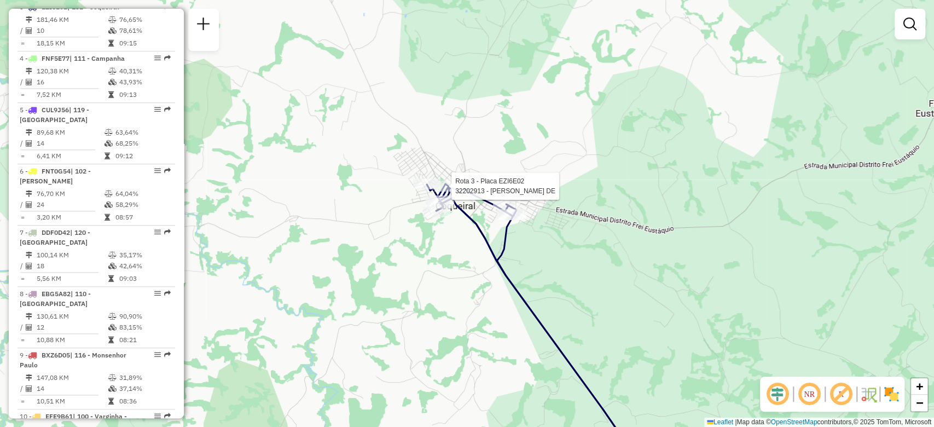
select select "**********"
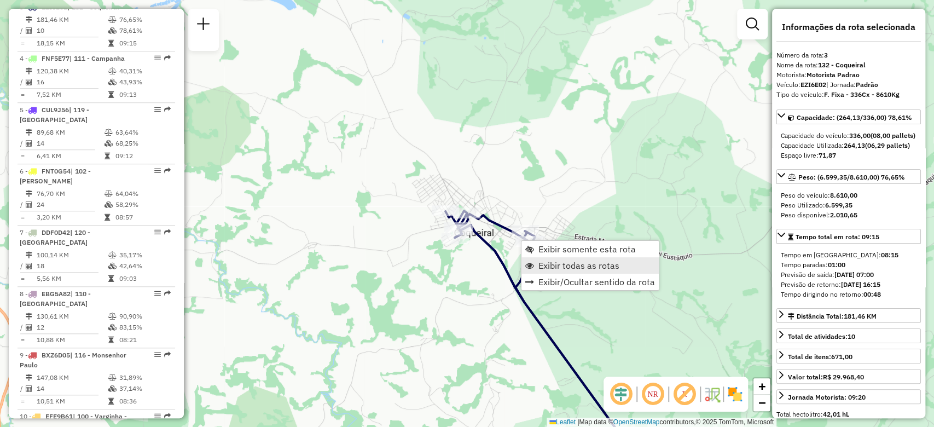
click at [550, 269] on span "Exibir todas as rotas" at bounding box center [578, 265] width 81 height 9
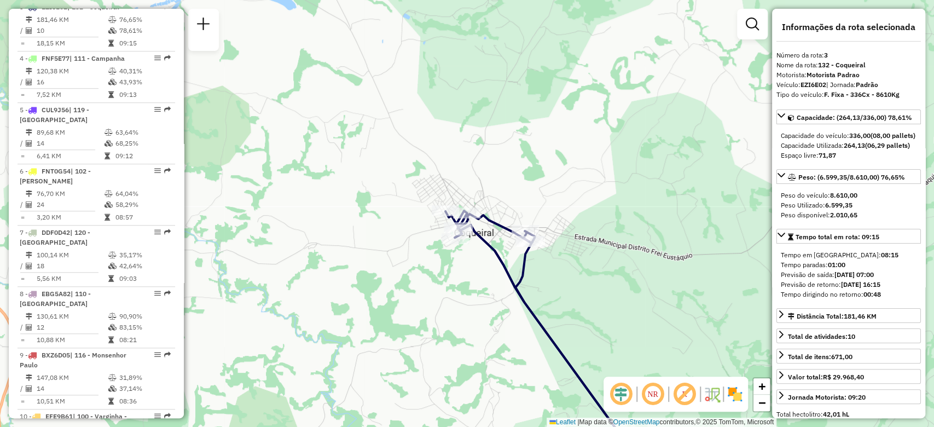
drag, startPoint x: 486, startPoint y: 334, endPoint x: 469, endPoint y: 187, distance: 148.1
click at [471, 203] on div "Janela de atendimento Grade de atendimento Capacidade Transportadoras Veículos …" at bounding box center [467, 213] width 934 height 427
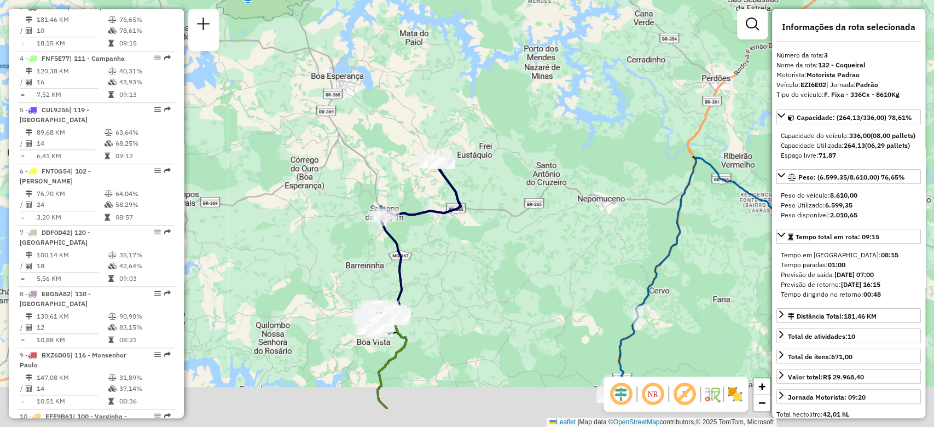
click at [437, 262] on div "Janela de atendimento Grade de atendimento Capacidade Transportadoras Veículos …" at bounding box center [467, 213] width 934 height 427
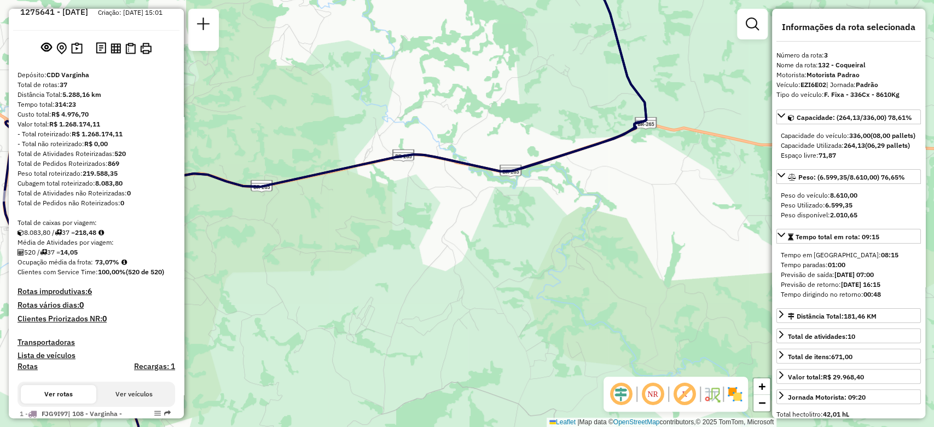
scroll to position [0, 0]
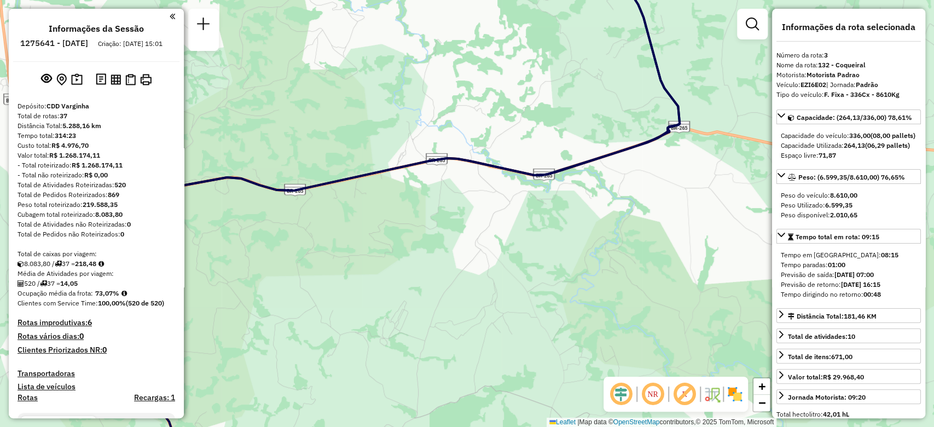
drag, startPoint x: 403, startPoint y: 191, endPoint x: 578, endPoint y: 182, distance: 175.3
click at [577, 183] on div "Janela de atendimento Grade de atendimento Capacidade Transportadoras Veículos …" at bounding box center [467, 213] width 934 height 427
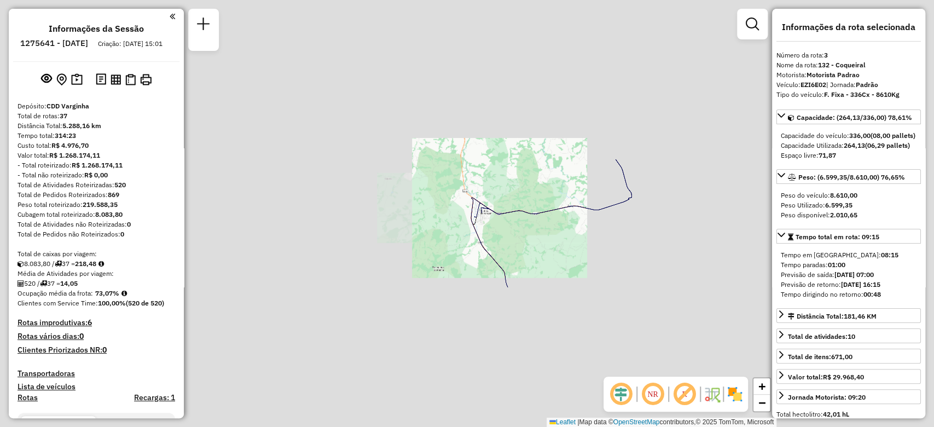
click at [534, 260] on div "Janela de atendimento Grade de atendimento Capacidade Transportadoras Veículos …" at bounding box center [467, 213] width 934 height 427
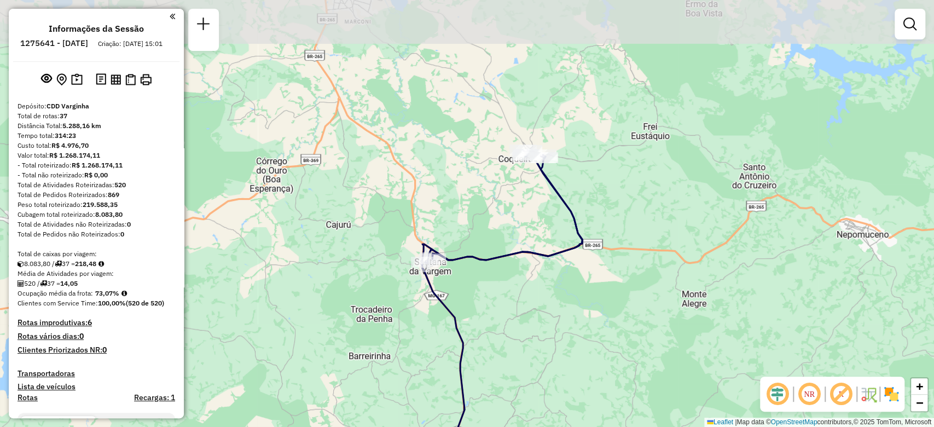
click at [555, 298] on div "Janela de atendimento Grade de atendimento Capacidade Transportadoras Veículos …" at bounding box center [467, 213] width 934 height 427
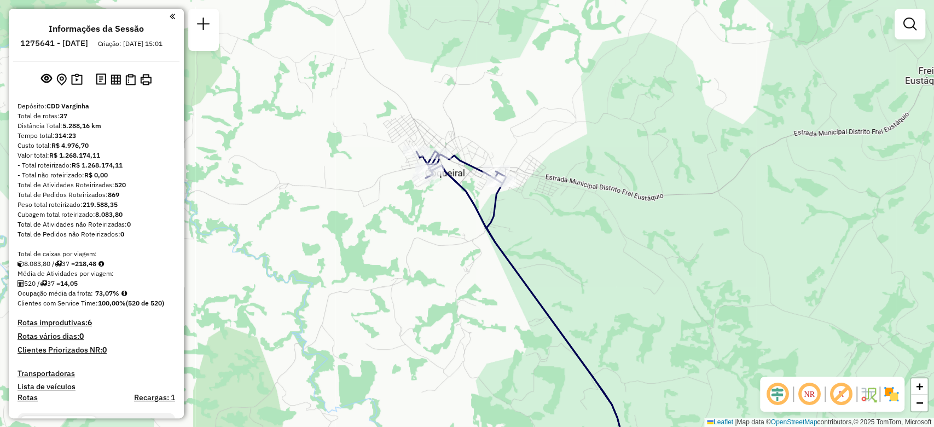
click at [437, 243] on div "Janela de atendimento Grade de atendimento Capacidade Transportadoras Veículos …" at bounding box center [467, 213] width 934 height 427
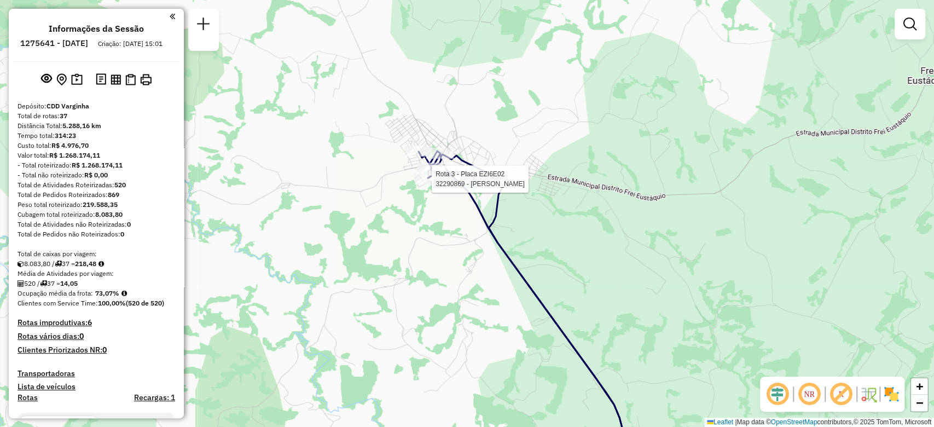
click at [432, 184] on div at bounding box center [428, 178] width 27 height 11
select select "**********"
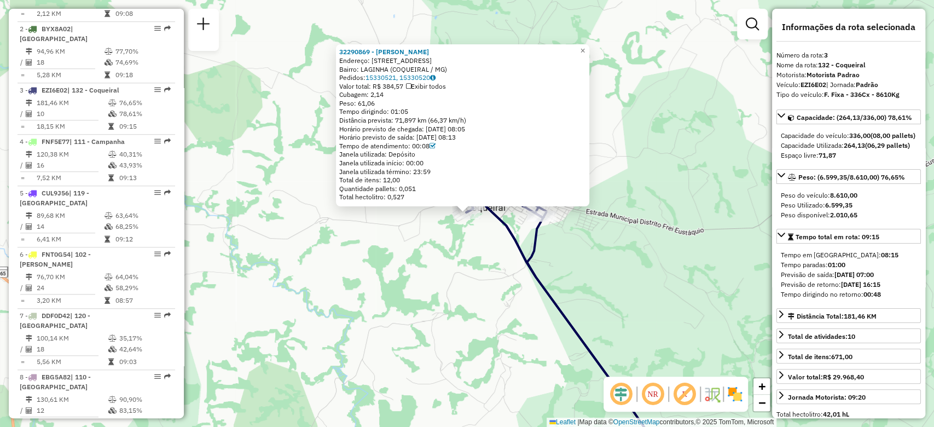
scroll to position [560, 0]
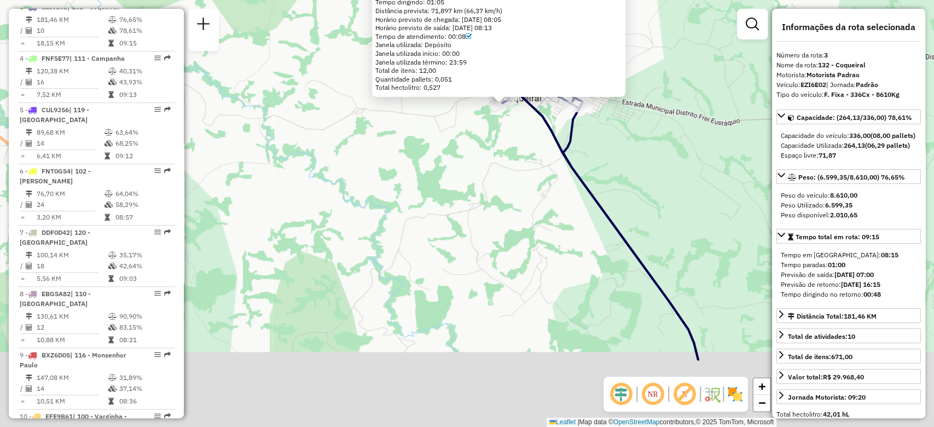
drag, startPoint x: 438, startPoint y: 297, endPoint x: 475, endPoint y: 181, distance: 121.3
click at [475, 181] on div "32290869 - MAIRA BEATRIZ MENDON Endereço: R TONICO DA GRAMA 104 Bairro: LAGINHA…" at bounding box center [467, 213] width 934 height 427
